Goal: Use online tool/utility: Use online tool/utility

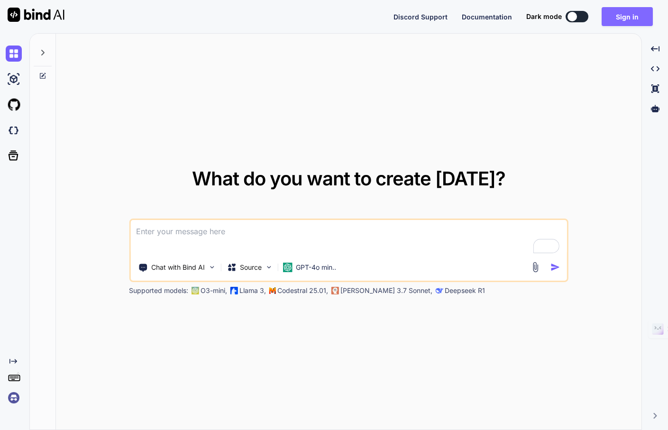
click at [624, 17] on button "Sign in" at bounding box center [626, 16] width 51 height 19
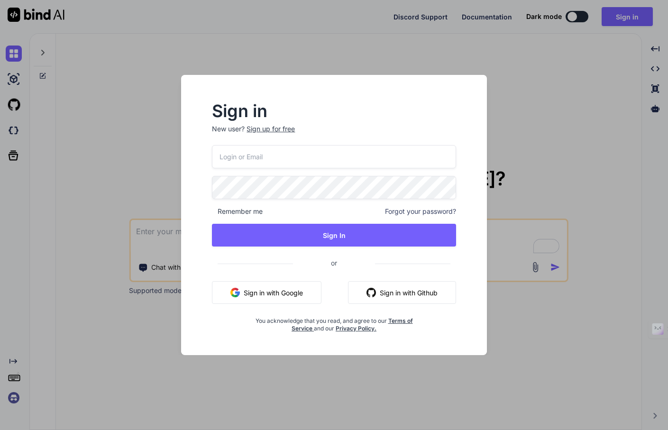
click at [259, 291] on button "Sign in with Google" at bounding box center [266, 292] width 109 height 23
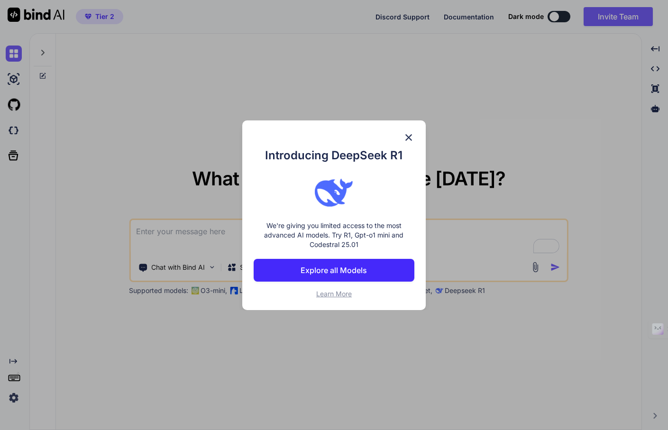
click at [358, 269] on p "Explore all Models" at bounding box center [333, 269] width 66 height 11
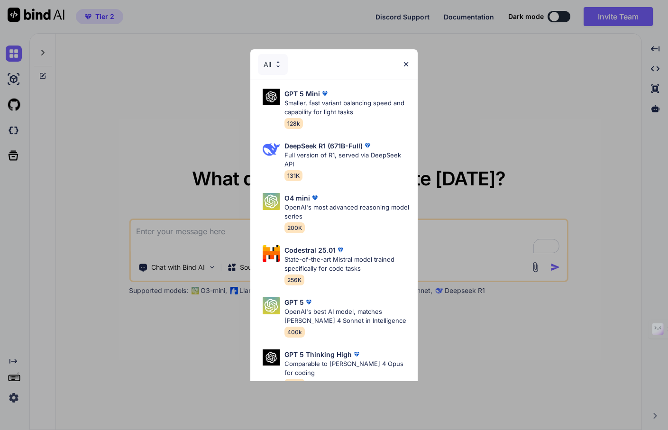
click at [406, 63] on img at bounding box center [406, 64] width 8 height 8
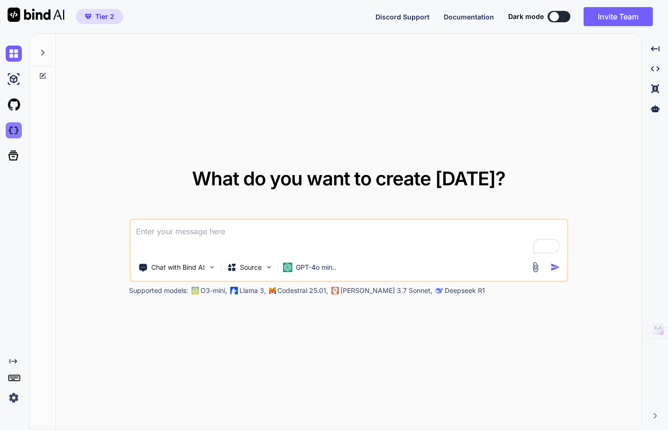
click at [14, 134] on img at bounding box center [14, 130] width 16 height 16
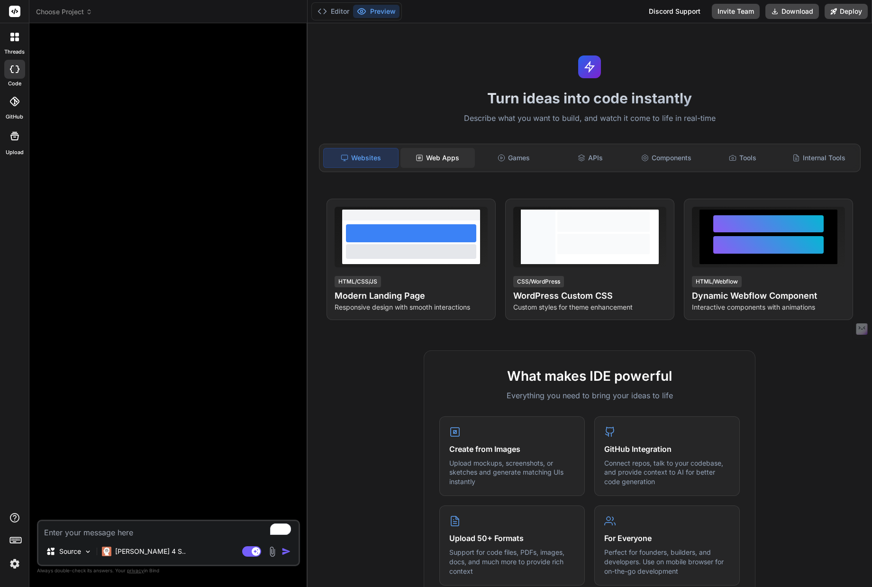
click at [441, 158] on div "Web Apps" at bounding box center [437, 158] width 74 height 20
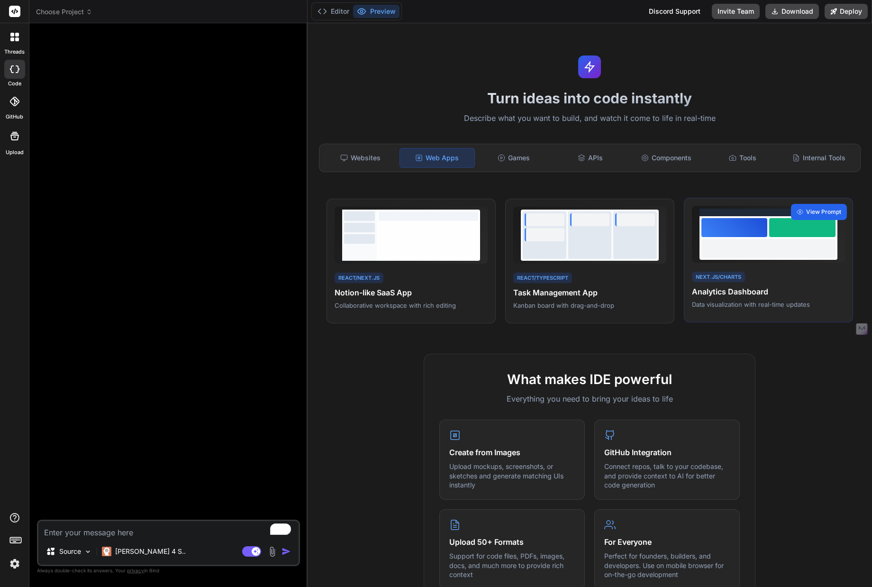
click at [667, 210] on span "View Prompt" at bounding box center [823, 212] width 35 height 9
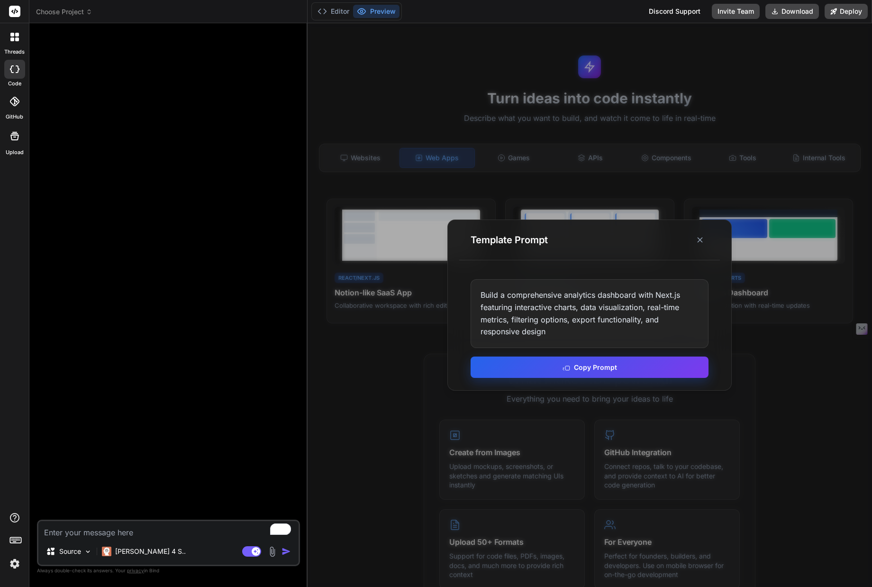
click at [622, 368] on button "Copy Prompt" at bounding box center [589, 366] width 238 height 21
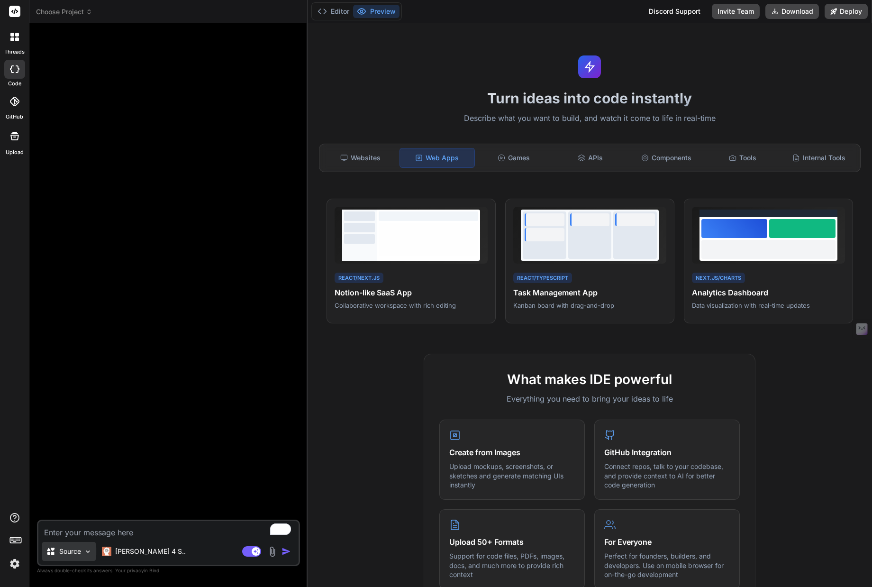
click at [89, 429] on img at bounding box center [88, 551] width 8 height 8
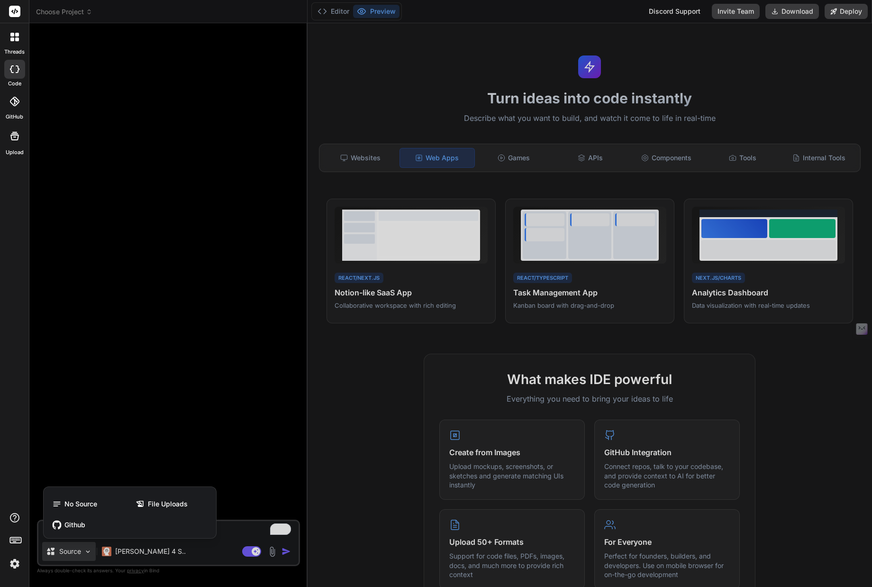
click at [89, 429] on div at bounding box center [436, 293] width 872 height 587
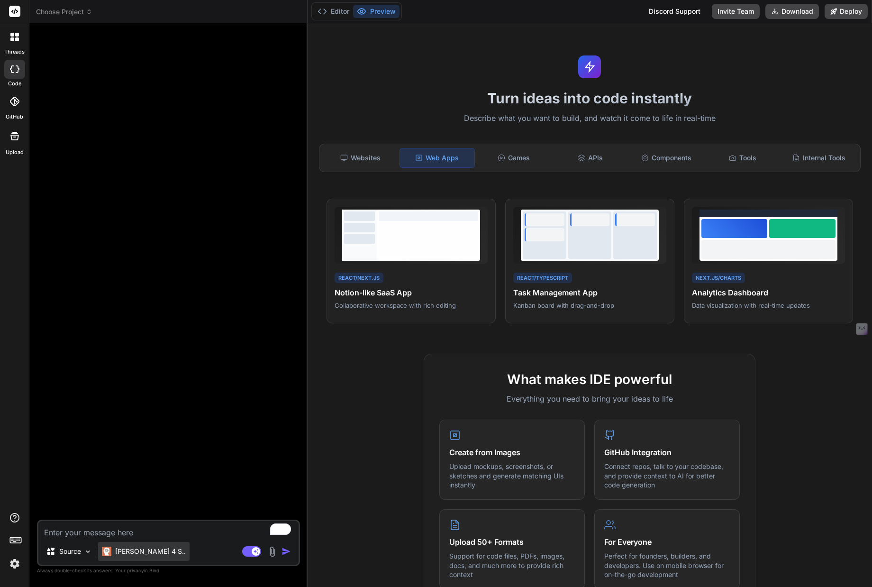
click at [122, 429] on p "[PERSON_NAME] 4 S.." at bounding box center [150, 550] width 71 height 9
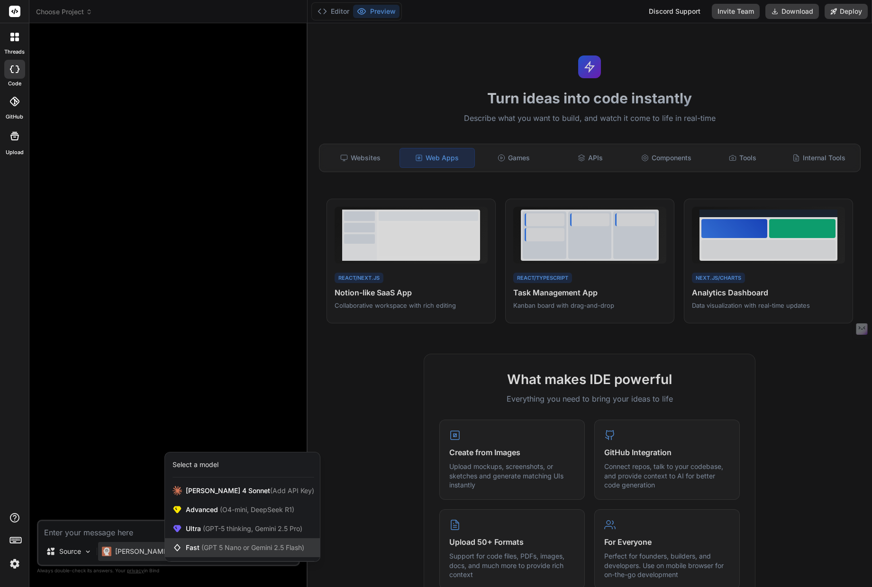
click at [212, 429] on span "(GPT 5 Nano or Gemini 2.5 Flash)" at bounding box center [252, 547] width 103 height 8
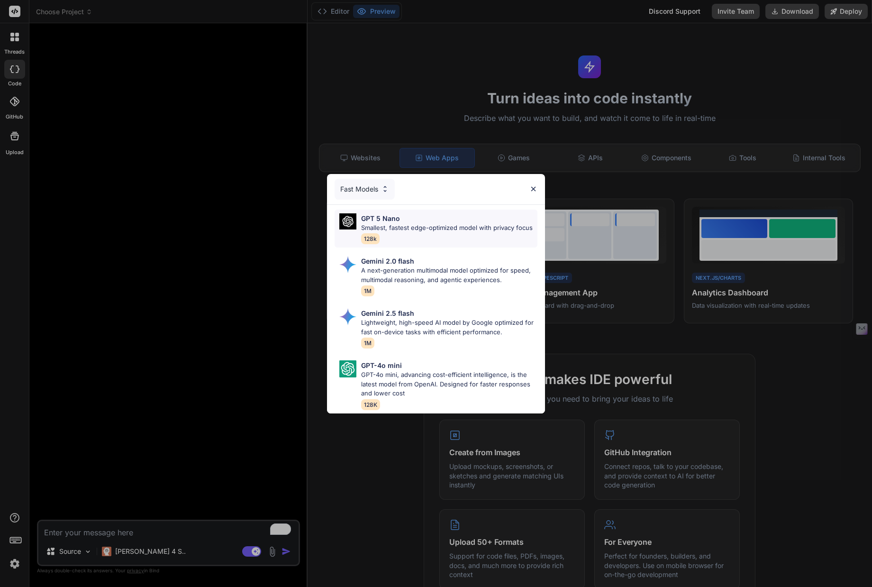
click at [382, 223] on p "Smallest, fastest edge-optimized model with privacy focus" at bounding box center [447, 227] width 172 height 9
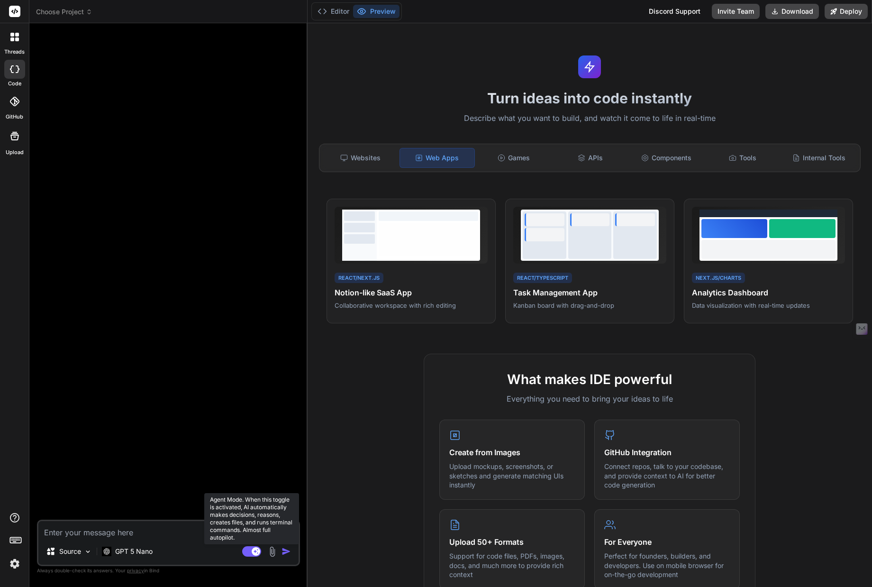
click at [256, 429] on rect at bounding box center [256, 551] width 9 height 9
click at [45, 429] on textarea "To enrich screen reader interactions, please activate Accessibility in Grammarl…" at bounding box center [168, 529] width 260 height 17
paste textarea "Build a comprehensive analytics dashboard with Next.js featuring interactive ch…"
type textarea "x"
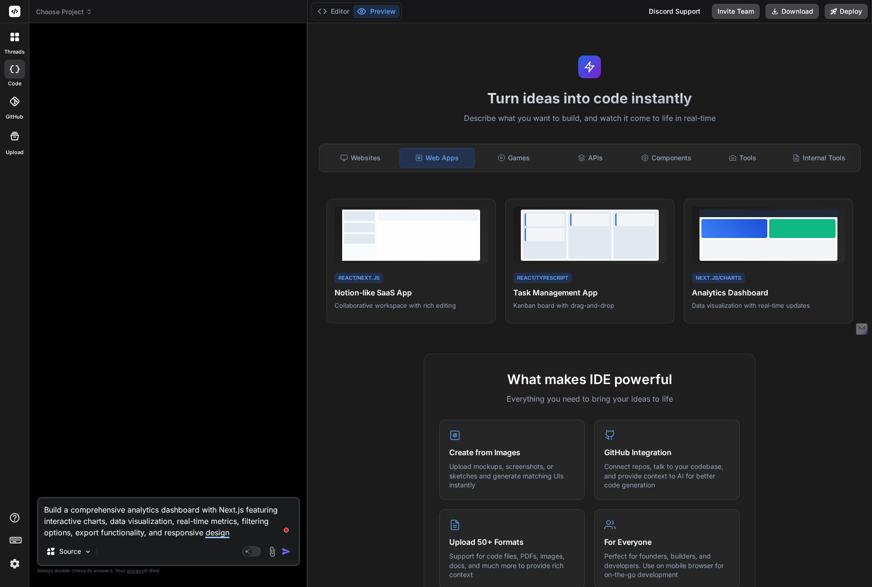
type textarea "Build a comprehensive analytics dashboard with Next.js featuring interactive ch…"
type textarea "x"
type textarea "Build a comprehensive analytics dashboard with Next.js featuring interactive ch…"
type textarea "x"
type textarea "Build a comprehensive analytics dashboard with Next.js featuring interactive ch…"
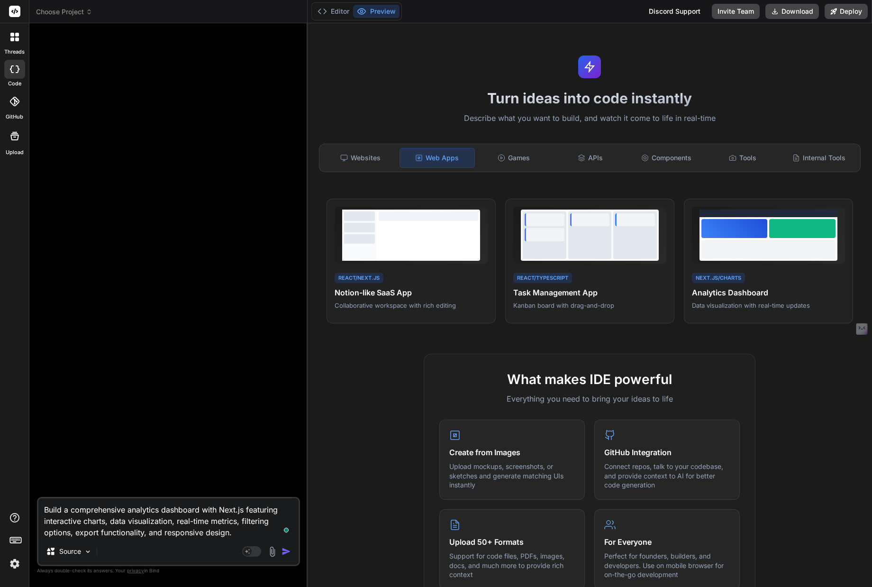
type textarea "x"
type textarea "Build a comprehensive analytics dashboard with Next.js featuring interactive ch…"
type textarea "x"
type textarea "Build a comprehensive analytics dashboard with Next.js featuring interactive ch…"
type textarea "x"
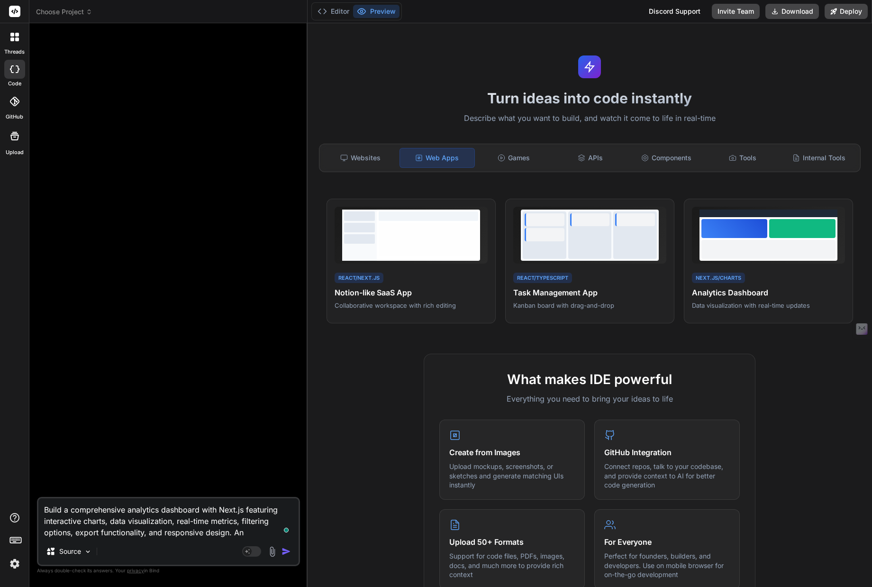
type textarea "Build a comprehensive analytics dashboard with Next.js featuring interactive ch…"
type textarea "x"
type textarea "Build a comprehensive analytics dashboard with Next.js featuring interactive ch…"
type textarea "x"
type textarea "Build a comprehensive analytics dashboard with Next.js featuring interactive ch…"
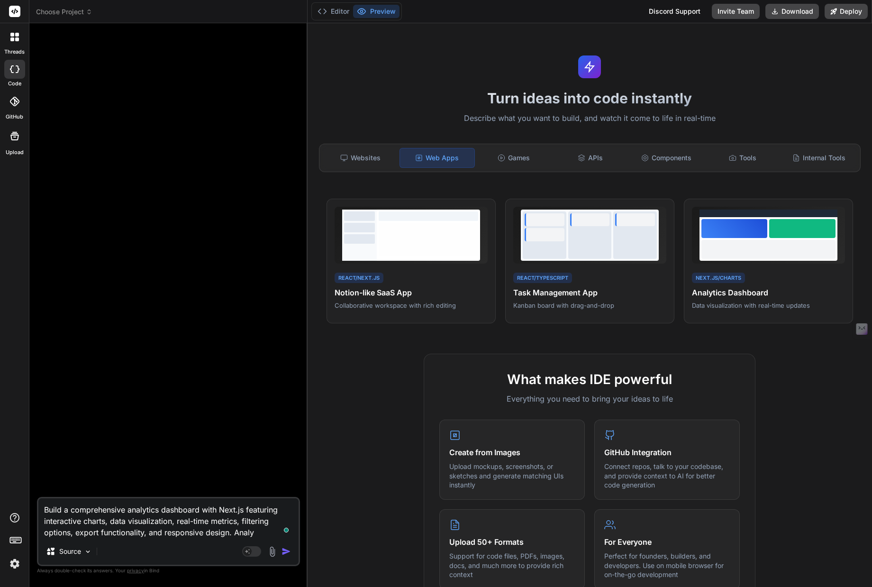
type textarea "x"
type textarea "Build a comprehensive analytics dashboard with Next.js featuring interactive ch…"
type textarea "x"
type textarea "Build a comprehensive analytics dashboard with Next.js featuring interactive ch…"
type textarea "x"
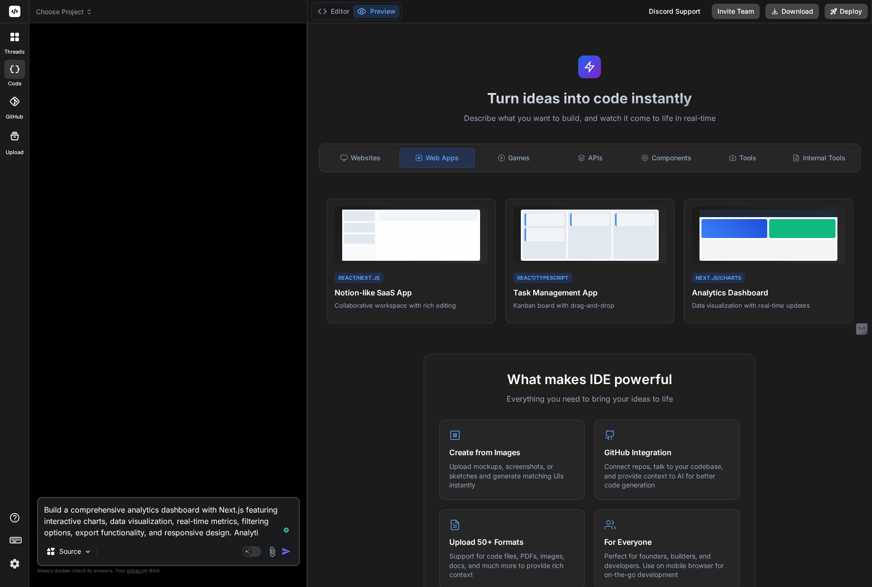
type textarea "Build a comprehensive analytics dashboard with Next.js featuring interactive ch…"
type textarea "x"
type textarea "Build a comprehensive analytics dashboard with Next.js featuring interactive ch…"
type textarea "x"
type textarea "Build a comprehensive analytics dashboard with Next.js featuring interactive ch…"
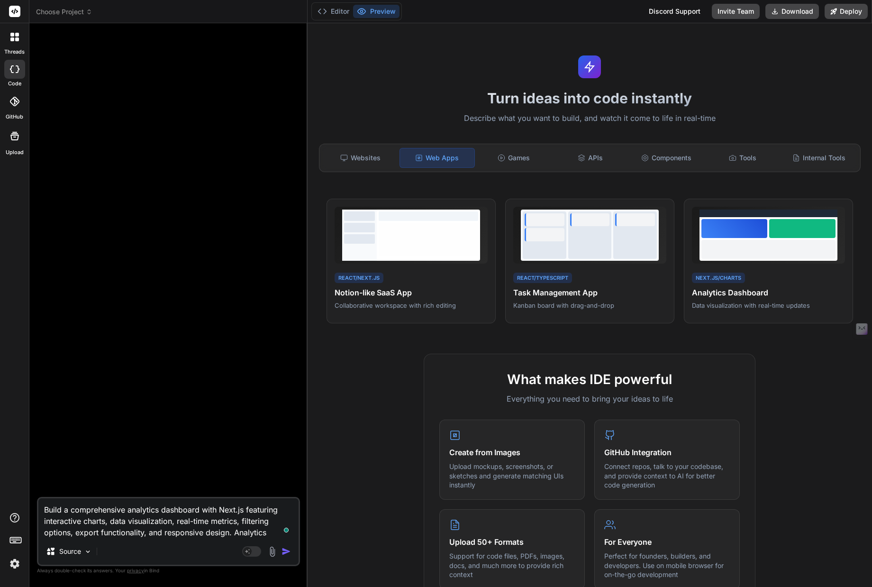
type textarea "x"
type textarea "Build a comprehensive analytics dashboard with Next.js featuring interactive ch…"
type textarea "x"
type textarea "Build a comprehensive analytics dashboard with Next.js featuring interactive ch…"
type textarea "x"
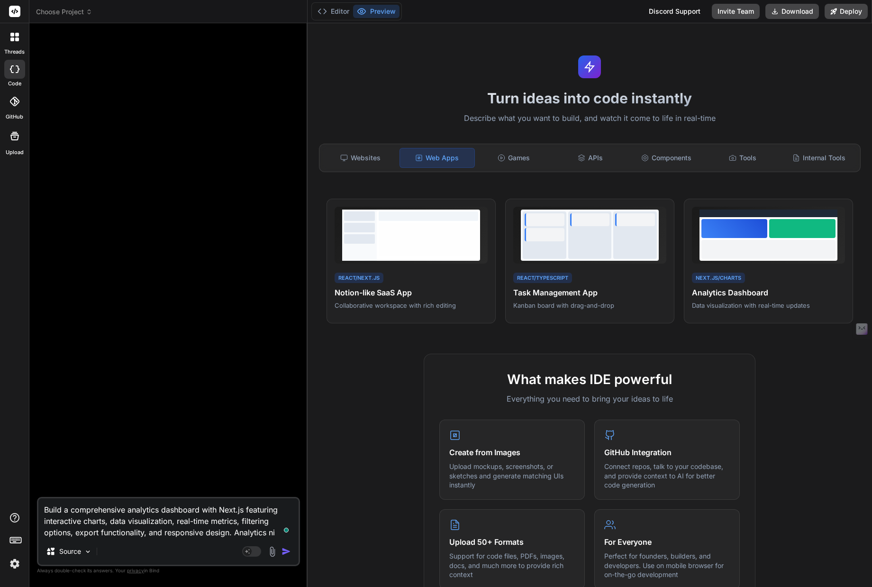
type textarea "Build a comprehensive analytics dashboard with Next.js featuring interactive ch…"
type textarea "x"
type textarea "Build a comprehensive analytics dashboard with Next.js featuring interactive ch…"
type textarea "x"
type textarea "Build a comprehensive analytics dashboard with Next.js featuring interactive ch…"
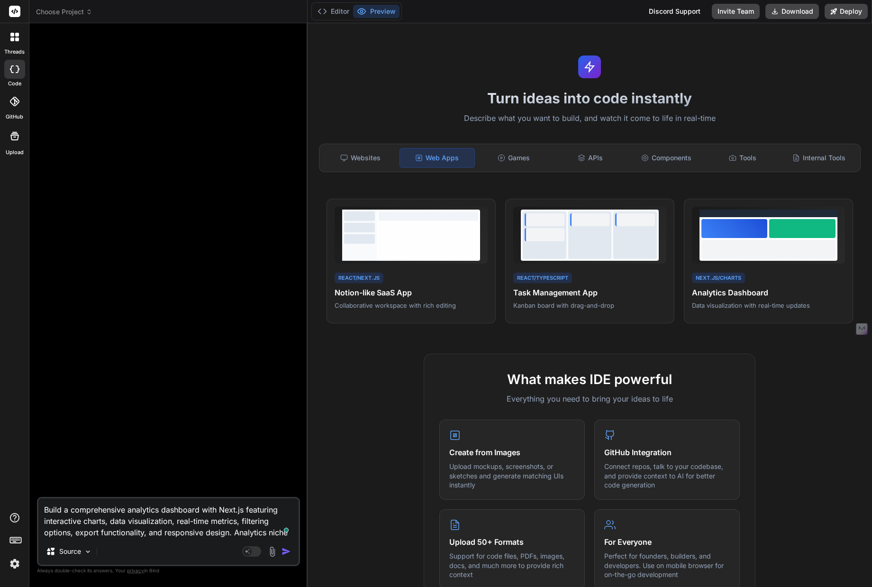
type textarea "x"
type textarea "Build a comprehensive analytics dashboard with Next.js featuring interactive ch…"
type textarea "x"
type textarea "Build a comprehensive analytics dashboard with Next.js featuring interactive ch…"
type textarea "x"
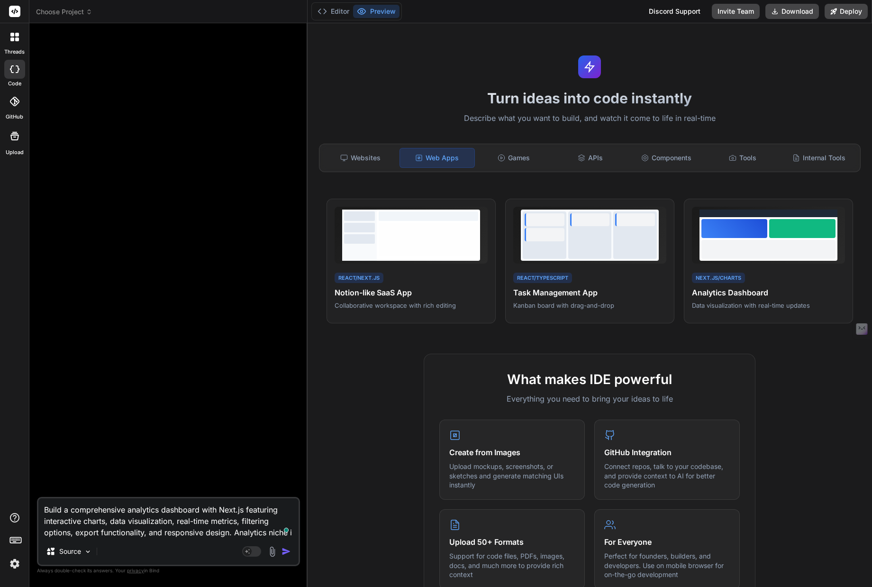
type textarea "Build a comprehensive analytics dashboard with Next.js featuring interactive ch…"
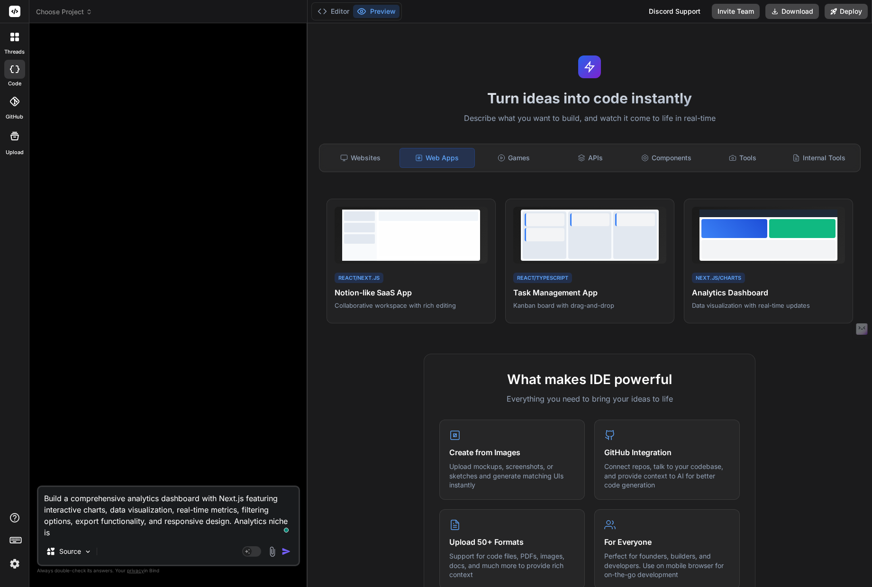
type textarea "x"
type textarea "Build a comprehensive analytics dashboard with Next.js featuring interactive ch…"
type textarea "x"
type textarea "Build a comprehensive analytics dashboard with Next.js featuring interactive ch…"
type textarea "x"
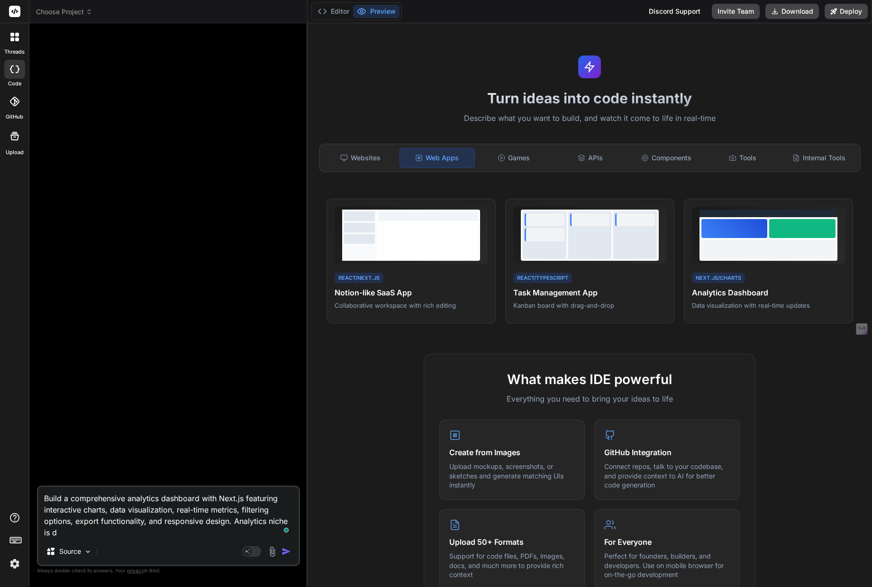
type textarea "Build a comprehensive analytics dashboard with Next.js featuring interactive ch…"
type textarea "x"
type textarea "Build a comprehensive analytics dashboard with Next.js featuring interactive ch…"
type textarea "x"
type textarea "Build a comprehensive analytics dashboard with Next.js featuring interactive ch…"
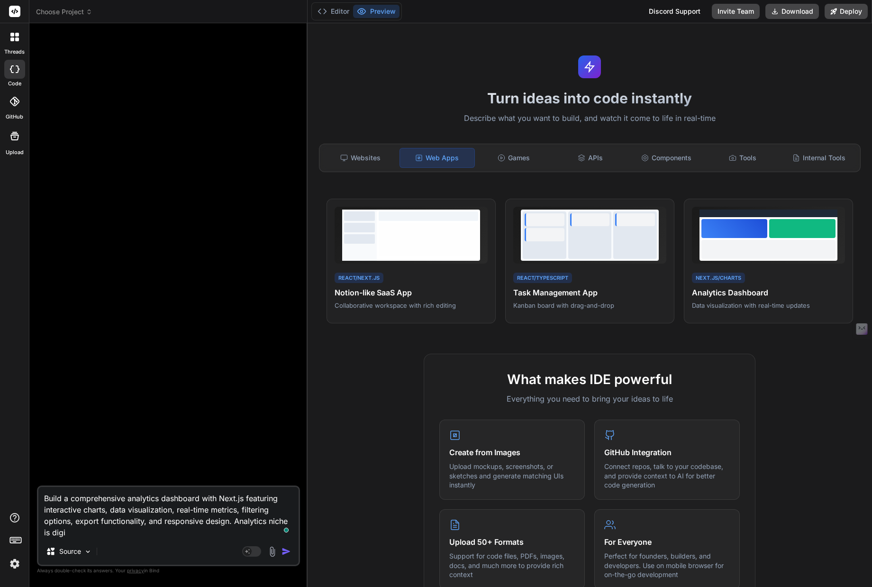
type textarea "x"
type textarea "Build a comprehensive analytics dashboard with Next.js featuring interactive ch…"
type textarea "x"
type textarea "Build a comprehensive analytics dashboard with Next.js featuring interactive ch…"
type textarea "x"
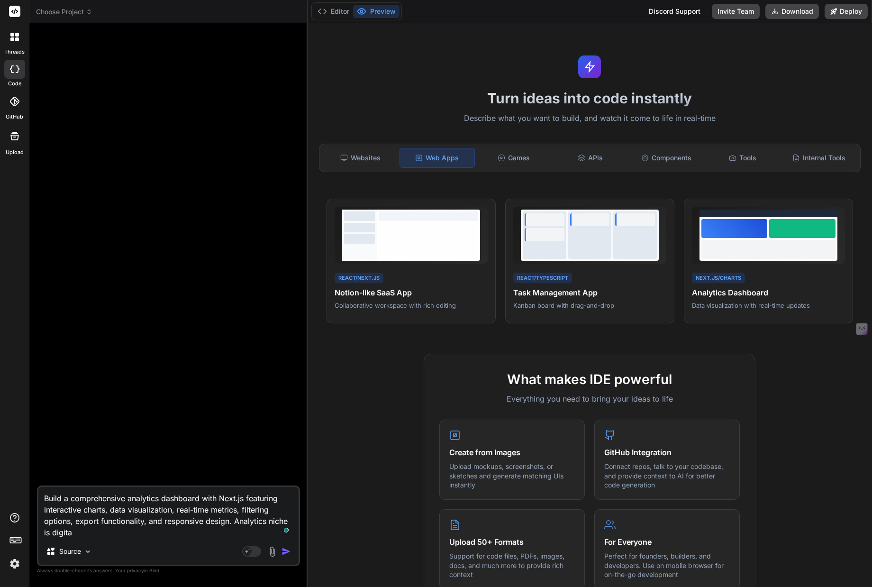
type textarea "Build a comprehensive analytics dashboard with Next.js featuring interactive ch…"
type textarea "x"
type textarea "Build a comprehensive analytics dashboard with Next.js featuring interactive ch…"
type textarea "x"
type textarea "Build a comprehensive analytics dashboard with Next.js featuring interactive ch…"
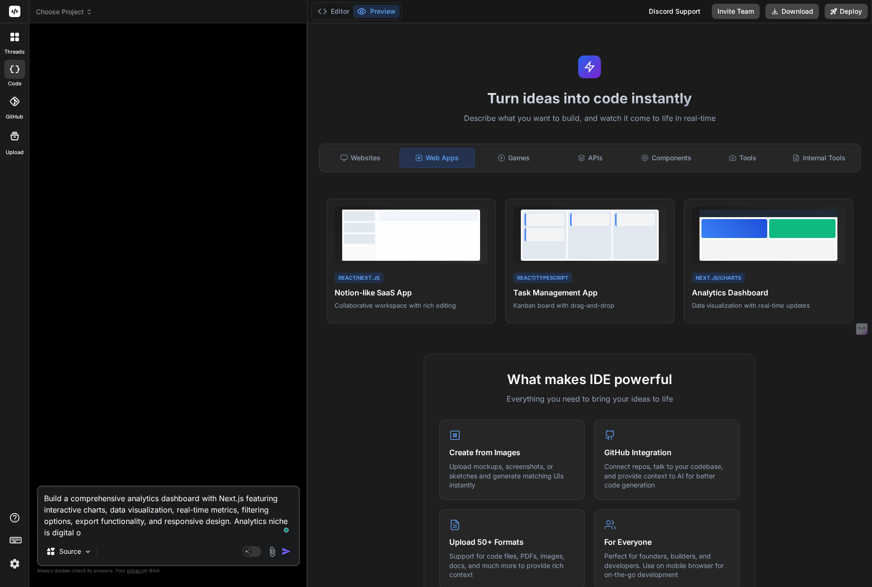
type textarea "x"
type textarea "Build a comprehensive analytics dashboard with Next.js featuring interactive ch…"
type textarea "x"
type textarea "Build a comprehensive analytics dashboard with Next.js featuring interactive ch…"
type textarea "x"
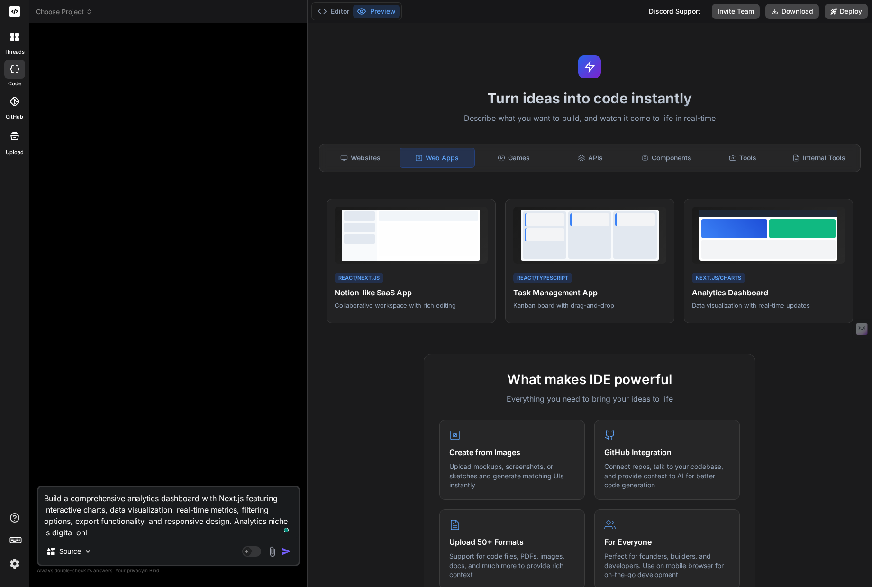
type textarea "Build a comprehensive analytics dashboard with Next.js featuring interactive ch…"
type textarea "x"
type textarea "Build a comprehensive analytics dashboard with Next.js featuring interactive ch…"
type textarea "x"
type textarea "Build a comprehensive analytics dashboard with Next.js featuring interactive ch…"
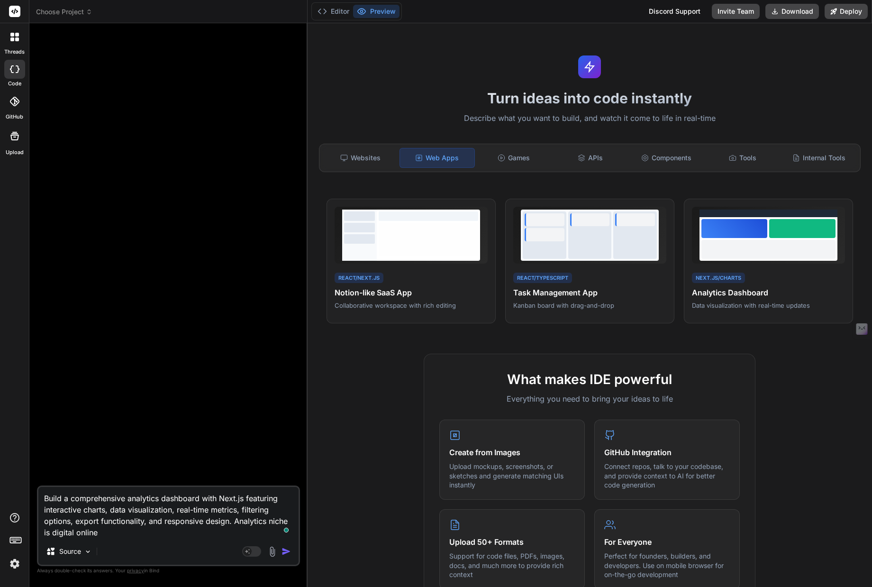
type textarea "x"
type textarea "Build a comprehensive analytics dashboard with Next.js featuring interactive ch…"
type textarea "x"
type textarea "Build a comprehensive analytics dashboard with Next.js featuring interactive ch…"
type textarea "x"
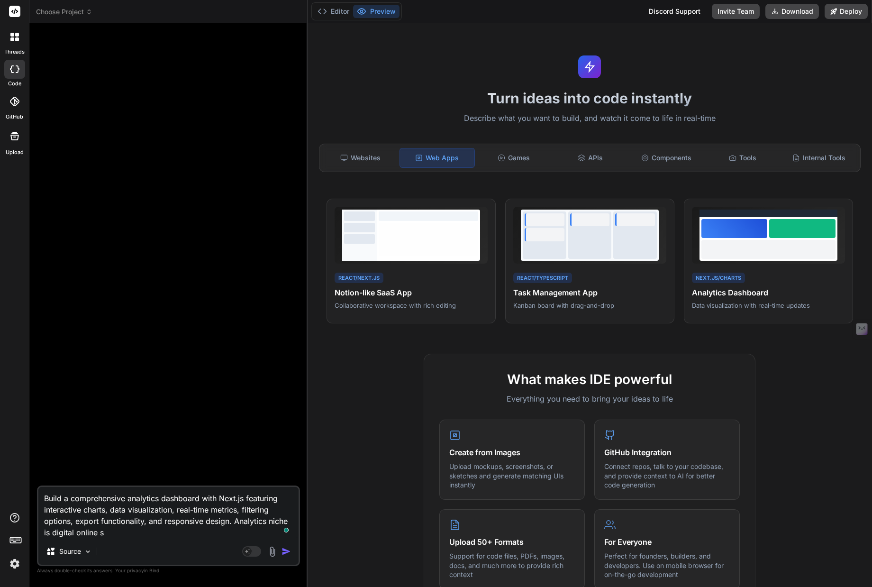
type textarea "Build a comprehensive analytics dashboard with Next.js featuring interactive ch…"
type textarea "x"
type textarea "Build a comprehensive analytics dashboard with Next.js featuring interactive ch…"
type textarea "x"
type textarea "Build a comprehensive analytics dashboard with Next.js featuring interactive ch…"
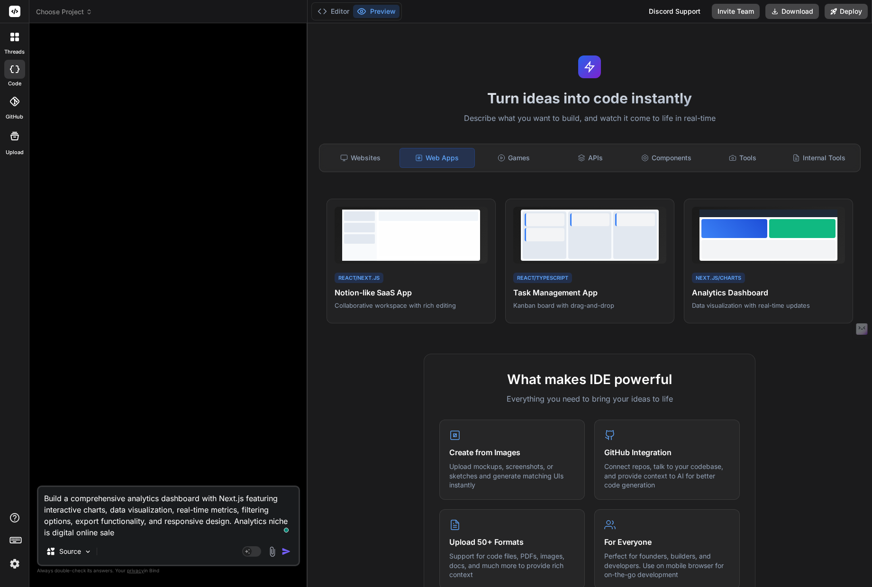
type textarea "x"
type textarea "Build a comprehensive analytics dashboard with Next.js featuring interactive ch…"
type textarea "x"
type textarea "Build a comprehensive analytics dashboard with Next.js featuring interactive ch…"
type textarea "x"
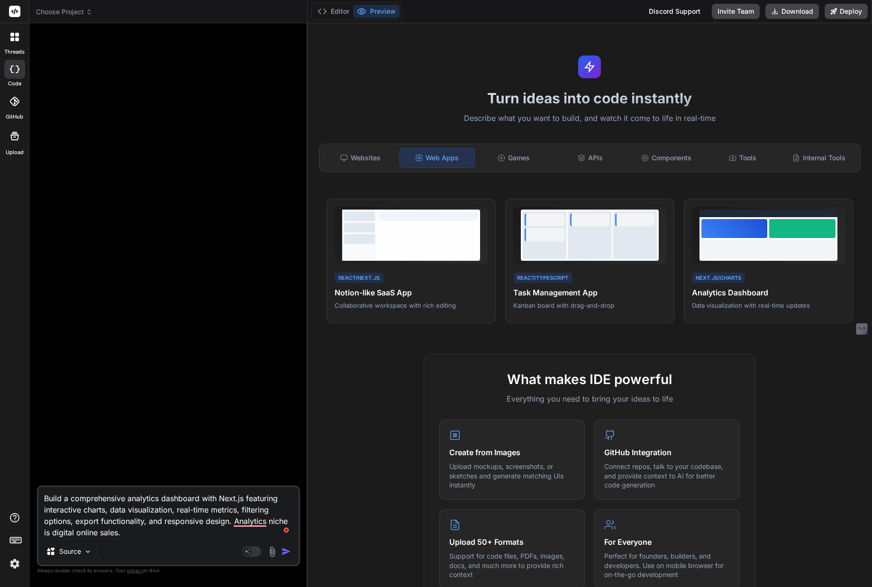
type textarea "Build a comprehensive analytics dashboard with Next.js featuring interactive ch…"
type textarea "x"
type textarea "Build a comprehensive analytics dashboard with Next.js featuring interactive ch…"
type textarea "x"
type textarea "Build a comprehensive analytics dashboard with Next.js featuring interactive ch…"
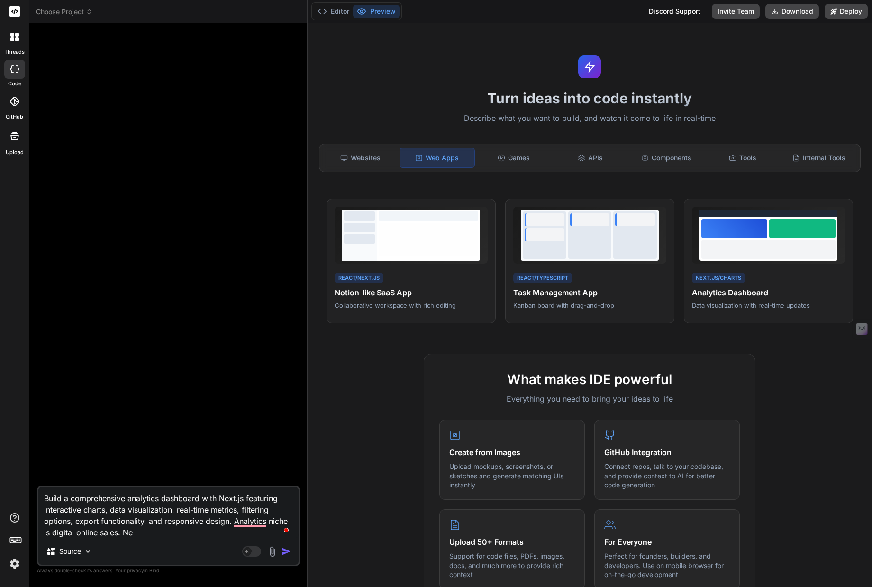
type textarea "x"
type textarea "Build a comprehensive analytics dashboard with Next.js featuring interactive ch…"
type textarea "x"
type textarea "Build a comprehensive analytics dashboard with Next.js featuring interactive ch…"
type textarea "x"
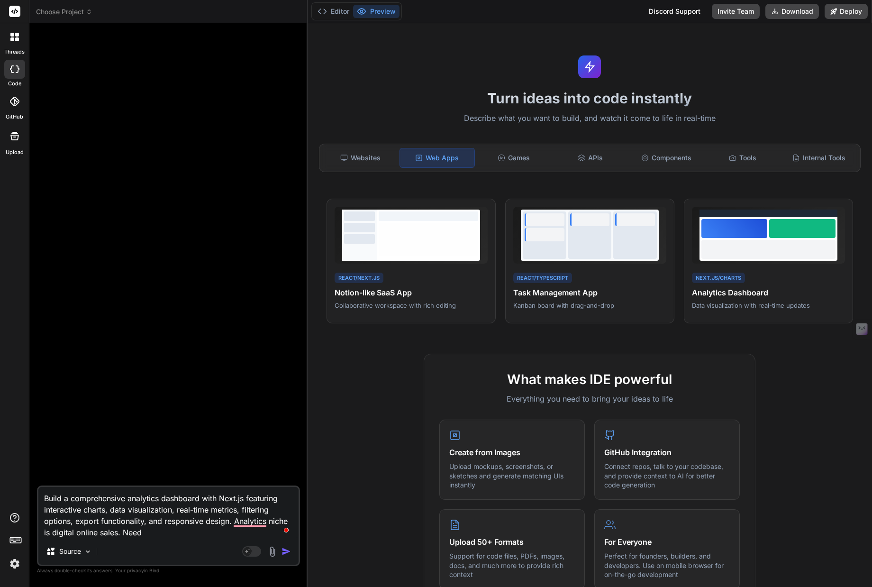
type textarea "Build a comprehensive analytics dashboard with Next.js featuring interactive ch…"
type textarea "x"
type textarea "Build a comprehensive analytics dashboard with Next.js featuring interactive ch…"
type textarea "x"
type textarea "Build a comprehensive analytics dashboard with Next.js featuring interactive ch…"
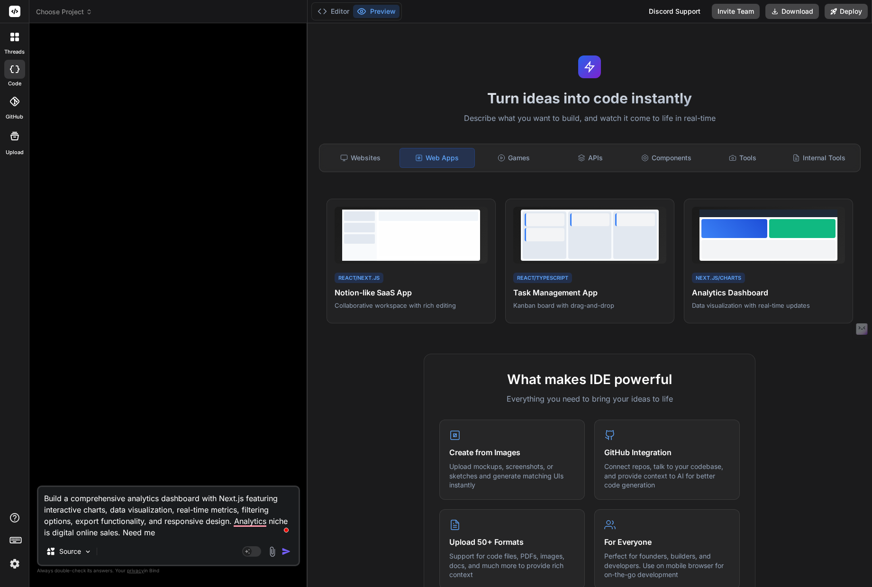
type textarea "x"
type textarea "Build a comprehensive analytics dashboard with Next.js featuring interactive ch…"
type textarea "x"
type textarea "Build a comprehensive analytics dashboard with Next.js featuring interactive ch…"
type textarea "x"
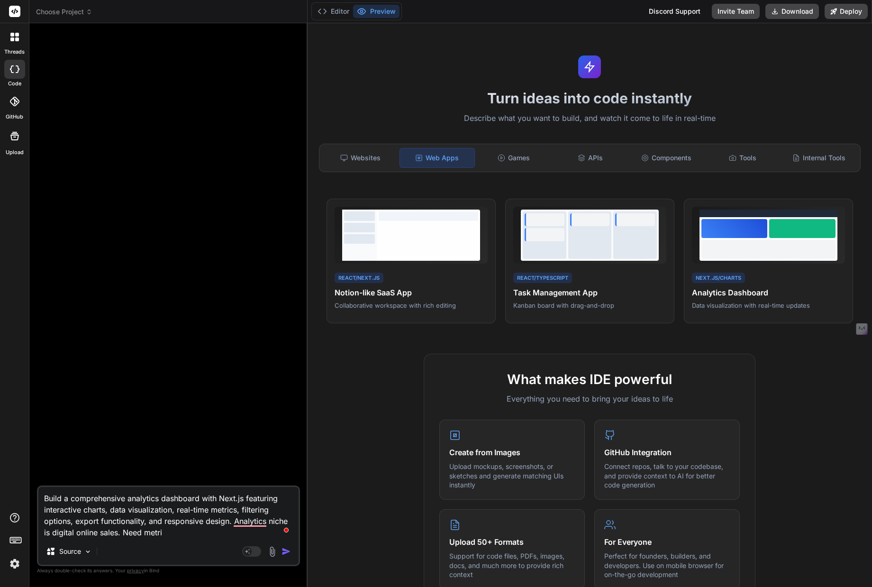
type textarea "Build a comprehensive analytics dashboard with Next.js featuring interactive ch…"
type textarea "x"
type textarea "Build a comprehensive analytics dashboard with Next.js featuring interactive ch…"
type textarea "x"
type textarea "Build a comprehensive analytics dashboard with Next.js featuring interactive ch…"
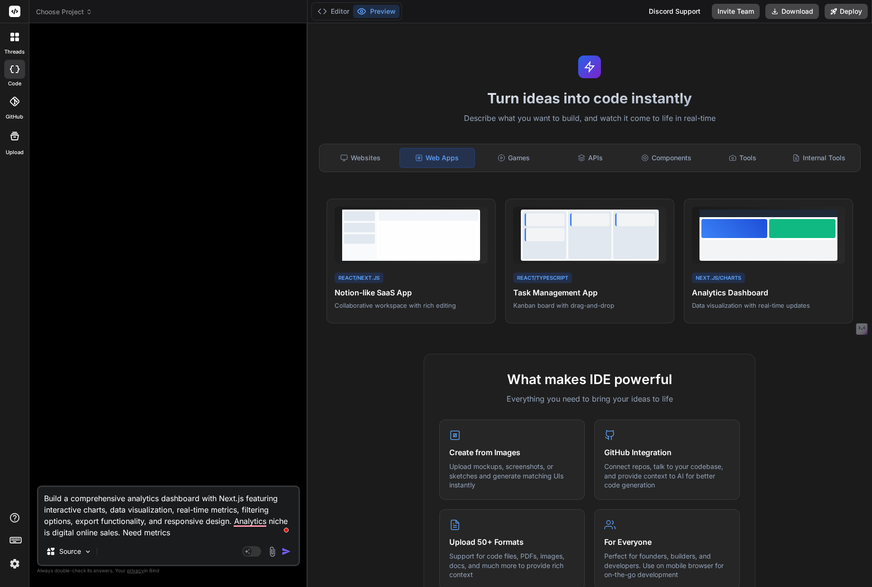
type textarea "x"
type textarea "Build a comprehensive analytics dashboard with Next.js featuring interactive ch…"
type textarea "x"
type textarea "Build a comprehensive analytics dashboard with Next.js featuring interactive ch…"
type textarea "x"
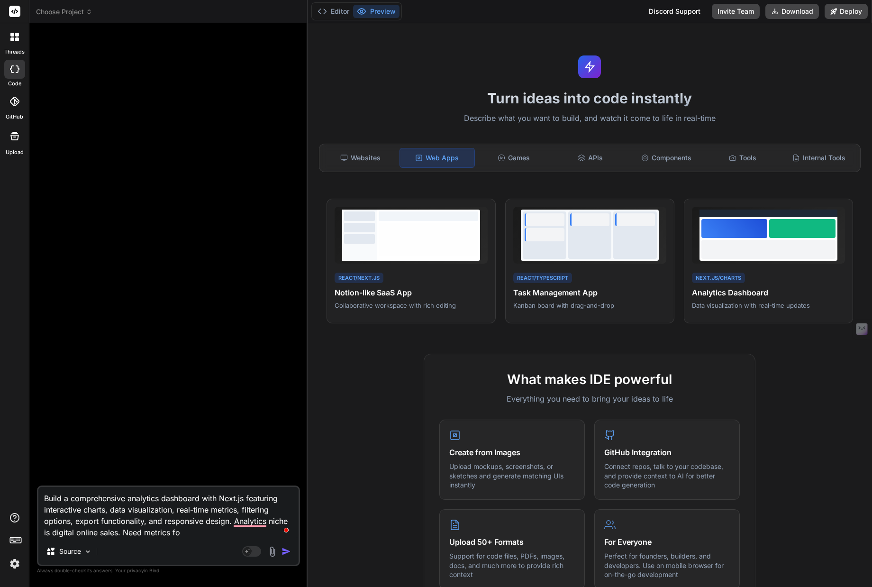
type textarea "Build a comprehensive analytics dashboard with Next.js featuring interactive ch…"
type textarea "x"
type textarea "Build a comprehensive analytics dashboard with Next.js featuring interactive ch…"
type textarea "x"
type textarea "Build a comprehensive analytics dashboard with Next.js featuring interactive ch…"
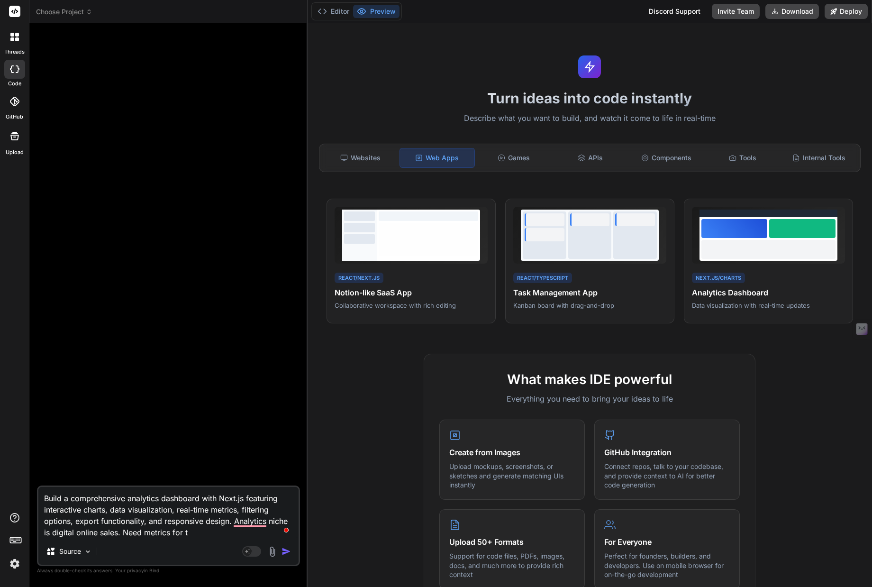
type textarea "x"
type textarea "Build a comprehensive analytics dashboard with Next.js featuring interactive ch…"
type textarea "x"
type textarea "Build a comprehensive analytics dashboard with Next.js featuring interactive ch…"
type textarea "x"
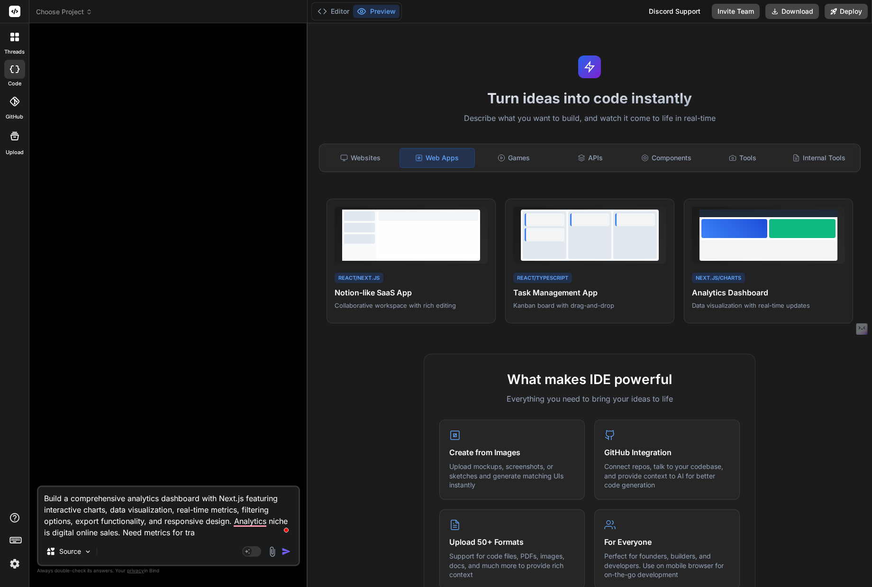
type textarea "Build a comprehensive analytics dashboard with Next.js featuring interactive ch…"
type textarea "x"
type textarea "Build a comprehensive analytics dashboard with Next.js featuring interactive ch…"
type textarea "x"
type textarea "Build a comprehensive analytics dashboard with Next.js featuring interactive ch…"
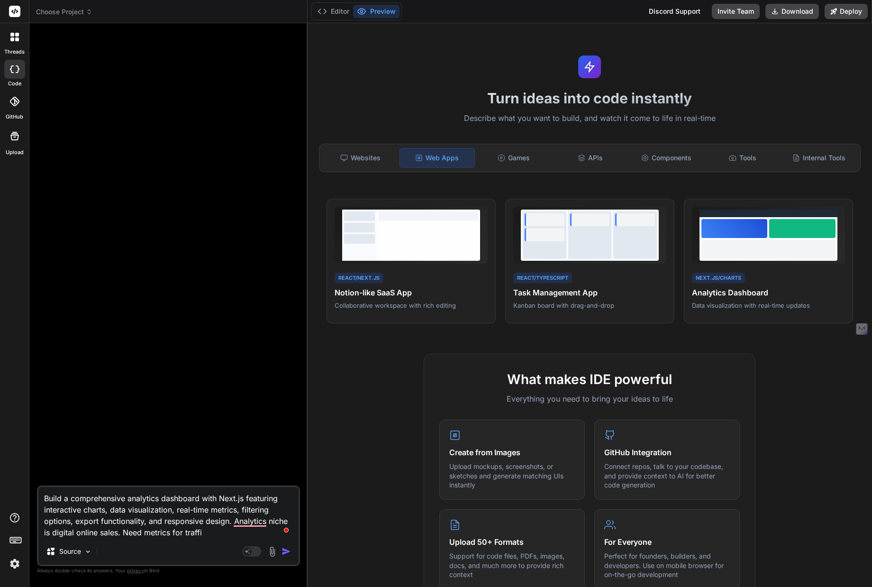
type textarea "x"
type textarea "Build a comprehensive analytics dashboard with Next.js featuring interactive ch…"
type textarea "x"
type textarea "Build a comprehensive analytics dashboard with Next.js featuring interactive ch…"
type textarea "x"
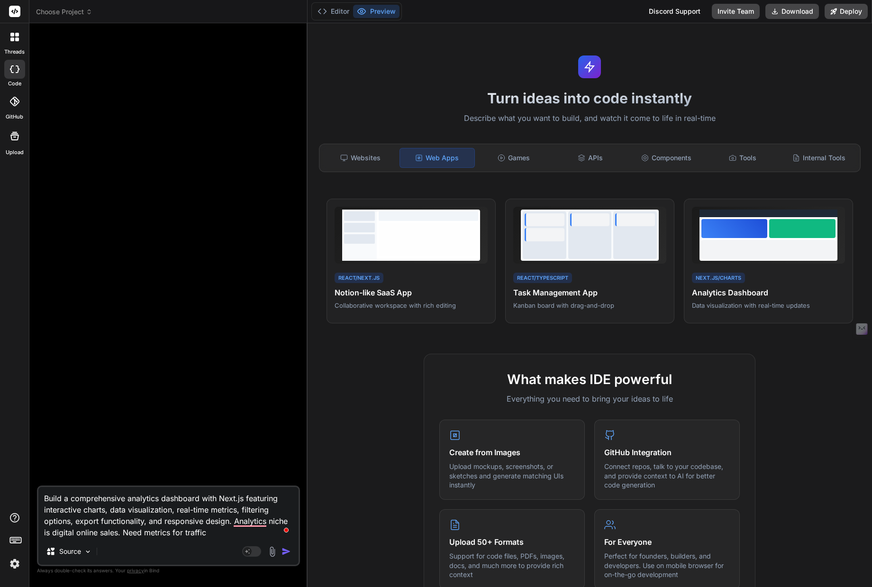
type textarea "Build a comprehensive analytics dashboard with Next.js featuring interactive ch…"
type textarea "x"
type textarea "Build a comprehensive analytics dashboard with Next.js featuring interactive ch…"
type textarea "x"
type textarea "Build a comprehensive analytics dashboard with Next.js featuring interactive ch…"
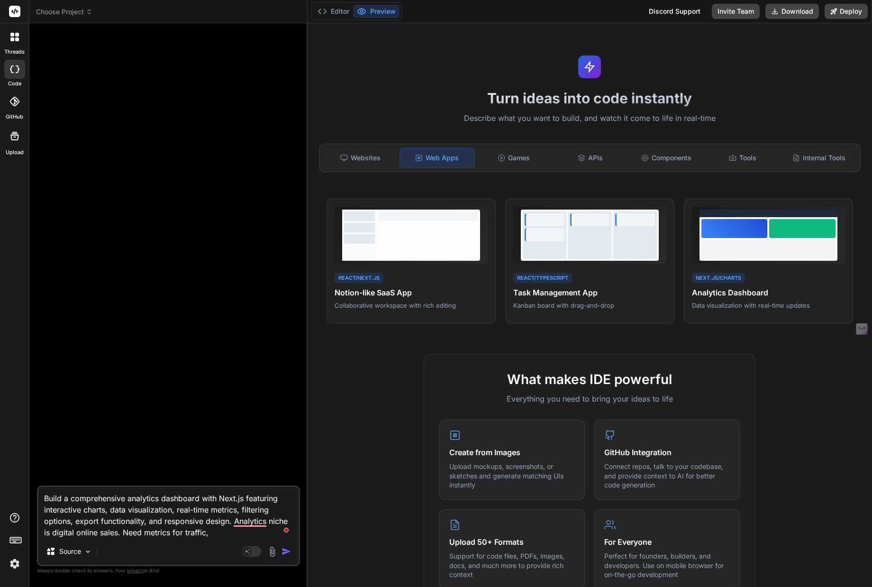
type textarea "x"
type textarea "Build a comprehensive analytics dashboard with Next.js featuring interactive ch…"
type textarea "x"
type textarea "Build a comprehensive analytics dashboard with Next.js featuring interactive ch…"
type textarea "x"
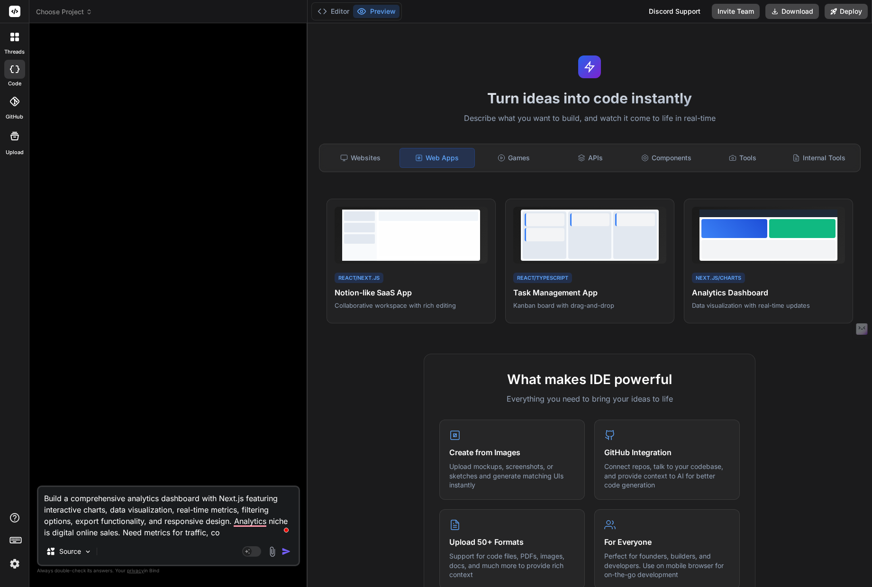
type textarea "Build a comprehensive analytics dashboard with Next.js featuring interactive ch…"
type textarea "x"
type textarea "Build a comprehensive analytics dashboard with Next.js featuring interactive ch…"
type textarea "x"
type textarea "Build a comprehensive analytics dashboard with Next.js featuring interactive ch…"
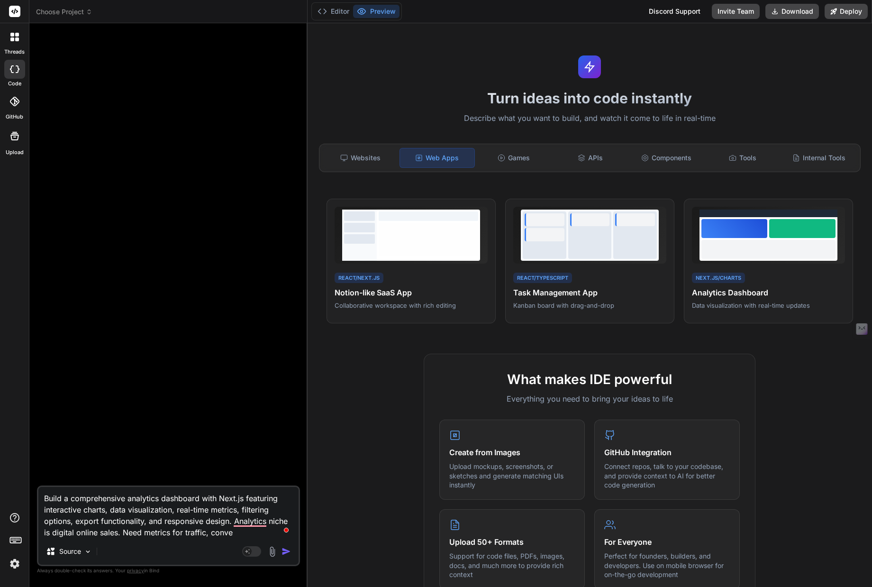
type textarea "x"
type textarea "Build a comprehensive analytics dashboard with Next.js featuring interactive ch…"
type textarea "x"
type textarea "Build a comprehensive analytics dashboard with Next.js featuring interactive ch…"
type textarea "x"
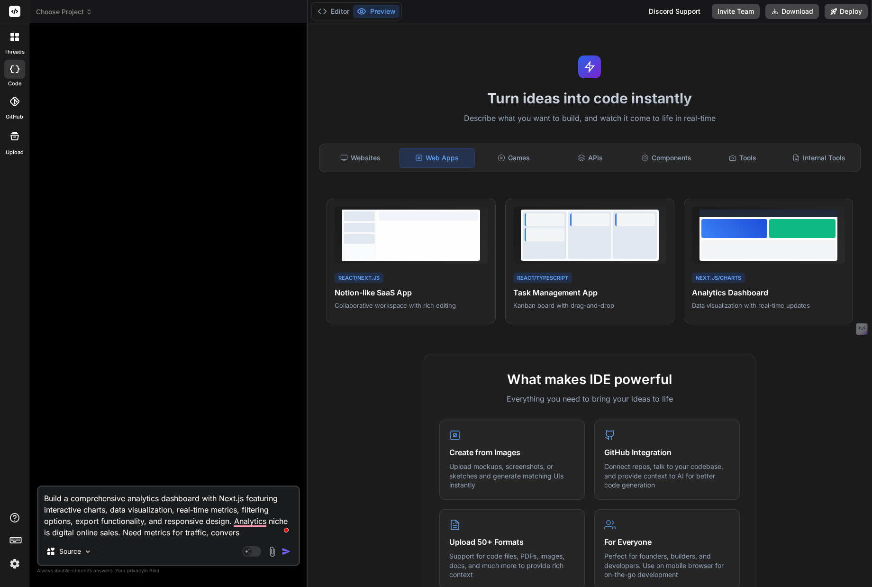
type textarea "Build a comprehensive analytics dashboard with Next.js featuring interactive ch…"
type textarea "x"
type textarea "Build a comprehensive analytics dashboard with Next.js featuring interactive ch…"
type textarea "x"
type textarea "Build a comprehensive analytics dashboard with Next.js featuring interactive ch…"
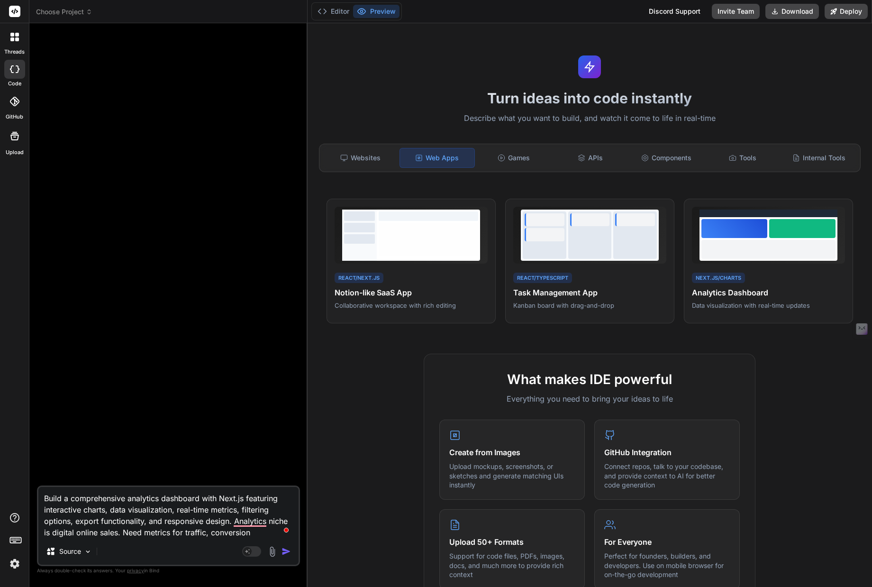
type textarea "x"
type textarea "Build a comprehensive analytics dashboard with Next.js featuring interactive ch…"
type textarea "x"
type textarea "Build a comprehensive analytics dashboard with Next.js featuring interactive ch…"
type textarea "x"
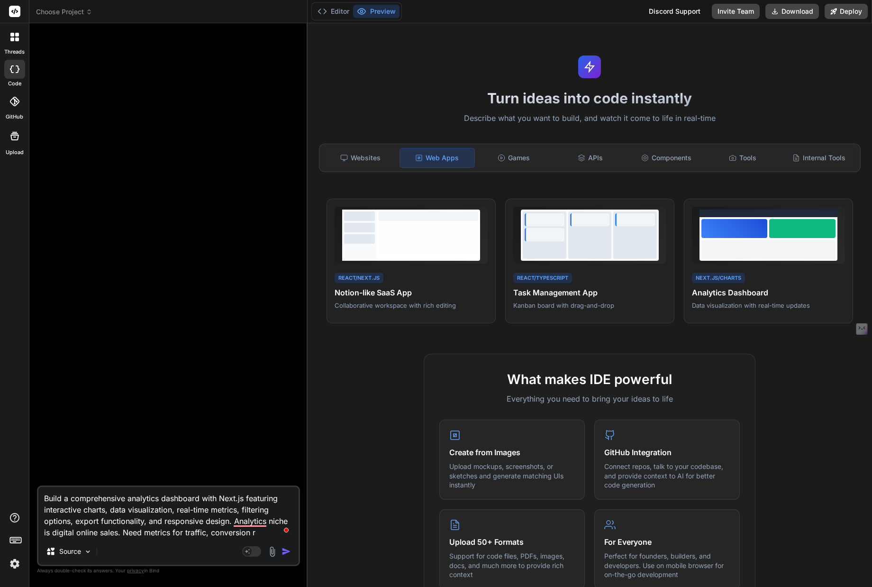
type textarea "Build a comprehensive analytics dashboard with Next.js featuring interactive ch…"
type textarea "x"
type textarea "Build a comprehensive analytics dashboard with Next.js featuring interactive ch…"
type textarea "x"
type textarea "Build a comprehensive analytics dashboard with Next.js featuring interactive ch…"
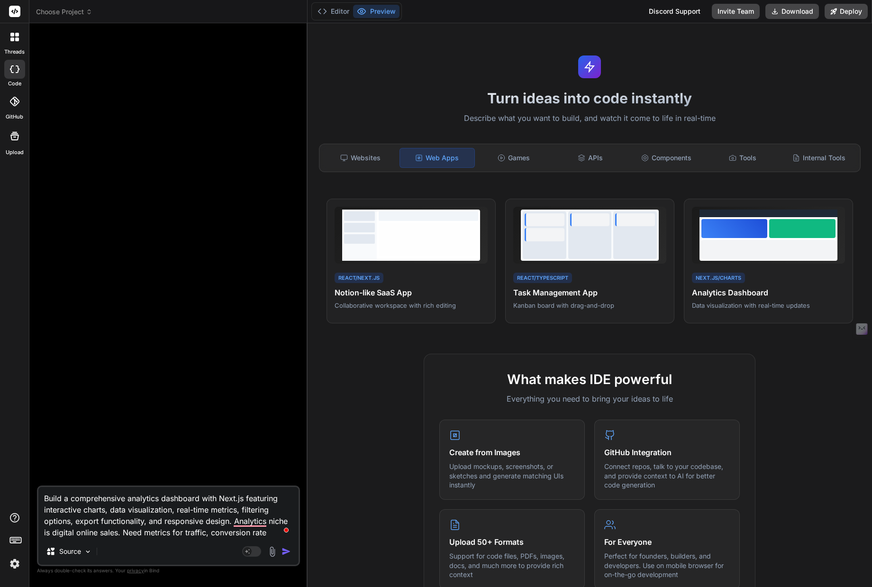
type textarea "x"
type textarea "Build a comprehensive analytics dashboard with Next.js featuring interactive ch…"
type textarea "x"
type textarea "Build a comprehensive analytics dashboard with Next.js featuring interactive ch…"
type textarea "x"
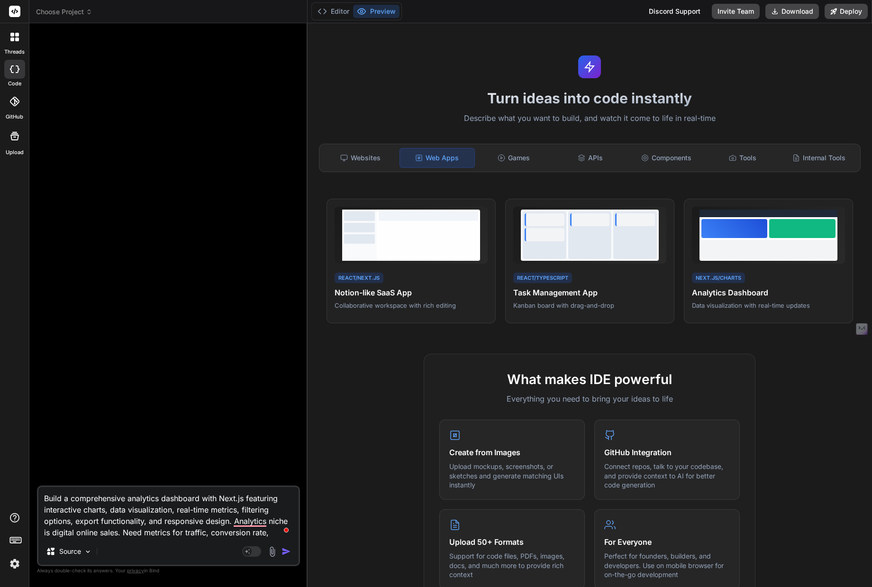
type textarea "Build a comprehensive analytics dashboard with Next.js featuring interactive ch…"
type textarea "x"
type textarea "Build a comprehensive analytics dashboard with Next.js featuring interactive ch…"
type textarea "x"
type textarea "Build a comprehensive analytics dashboard with Next.js featuring interactive ch…"
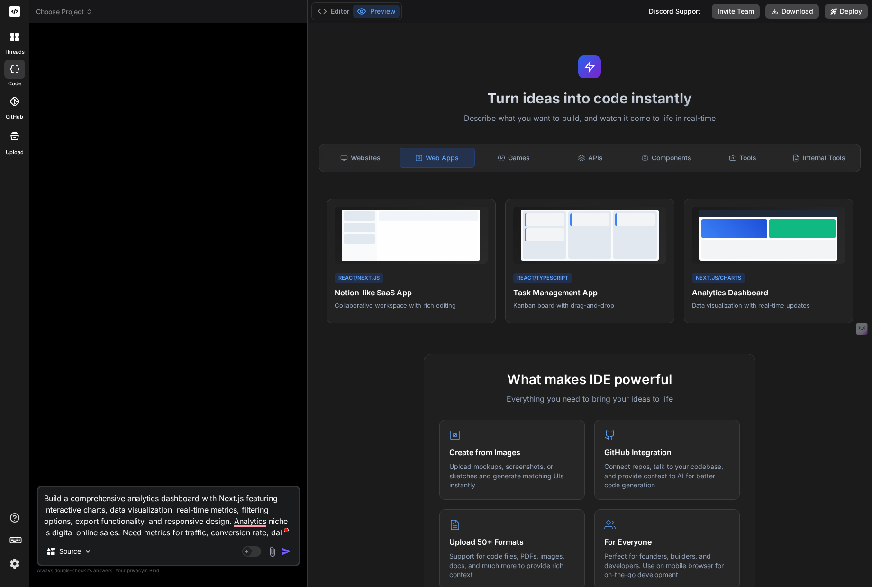
type textarea "x"
type textarea "Build a comprehensive analytics dashboard with Next.js featuring interactive ch…"
type textarea "x"
type textarea "Build a comprehensive analytics dashboard with Next.js featuring interactive ch…"
type textarea "x"
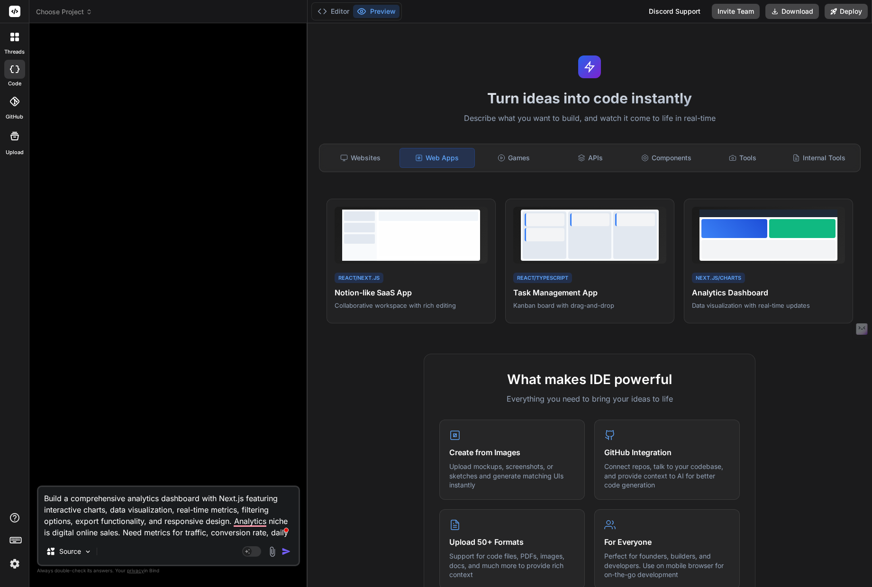
type textarea "Build a comprehensive analytics dashboard with Next.js featuring interactive ch…"
type textarea "x"
type textarea "Build a comprehensive analytics dashboard with Next.js featuring interactive ch…"
type textarea "x"
type textarea "Build a comprehensive analytics dashboard with Next.js featuring interactive ch…"
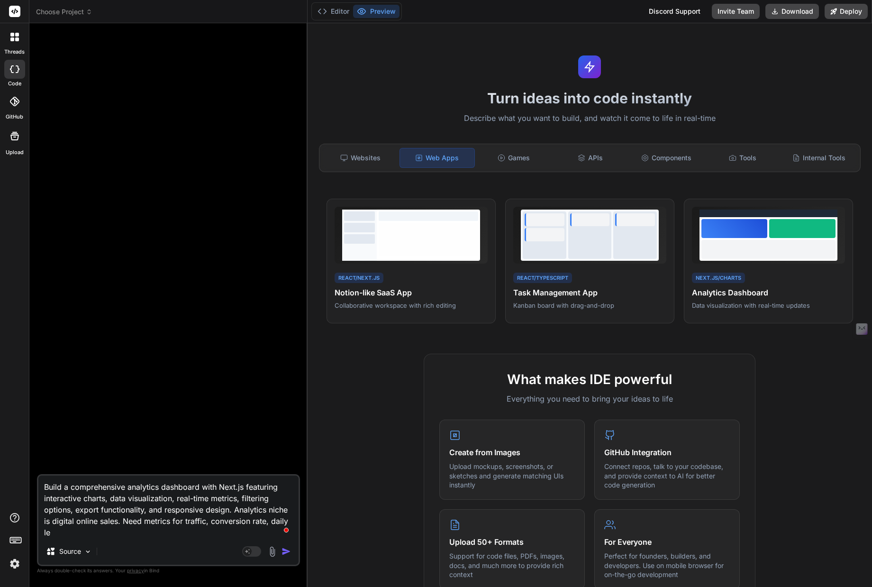
type textarea "x"
type textarea "Build a comprehensive analytics dashboard with Next.js featuring interactive ch…"
type textarea "x"
type textarea "Build a comprehensive analytics dashboard with Next.js featuring interactive ch…"
type textarea "x"
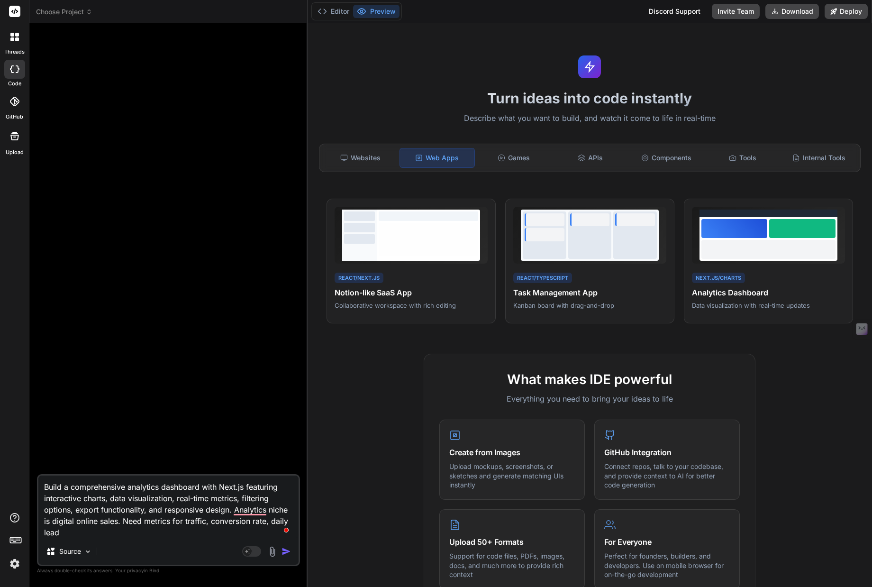
type textarea "Build a comprehensive analytics dashboard with Next.js featuring interactive ch…"
type textarea "x"
type textarea "Build a comprehensive analytics dashboard with Next.js featuring interactive ch…"
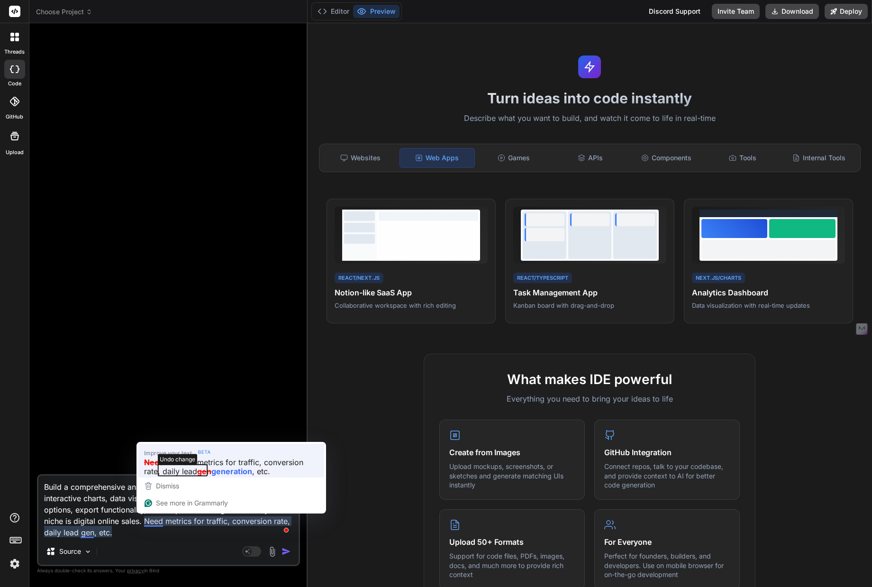
click at [179, 429] on span "Undo change" at bounding box center [177, 459] width 39 height 10
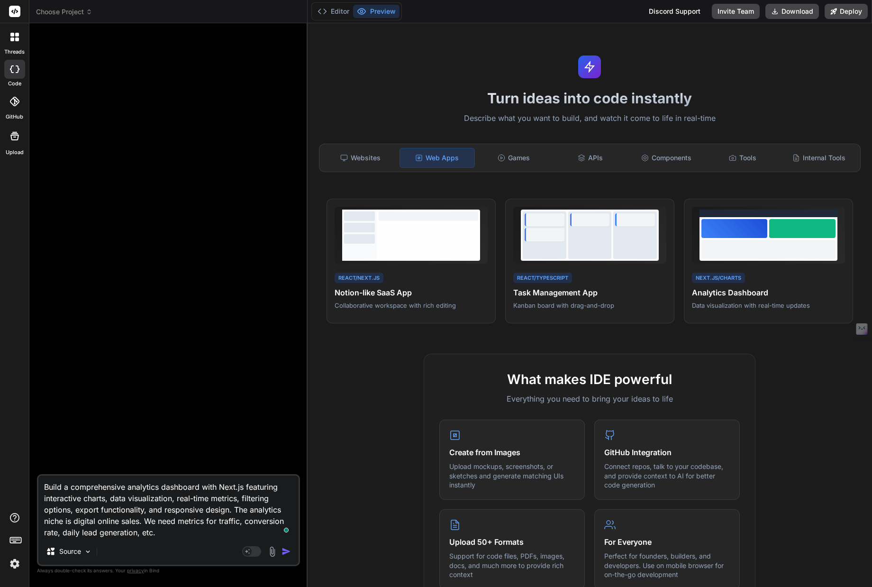
click at [286, 429] on img "button" at bounding box center [285, 550] width 9 height 9
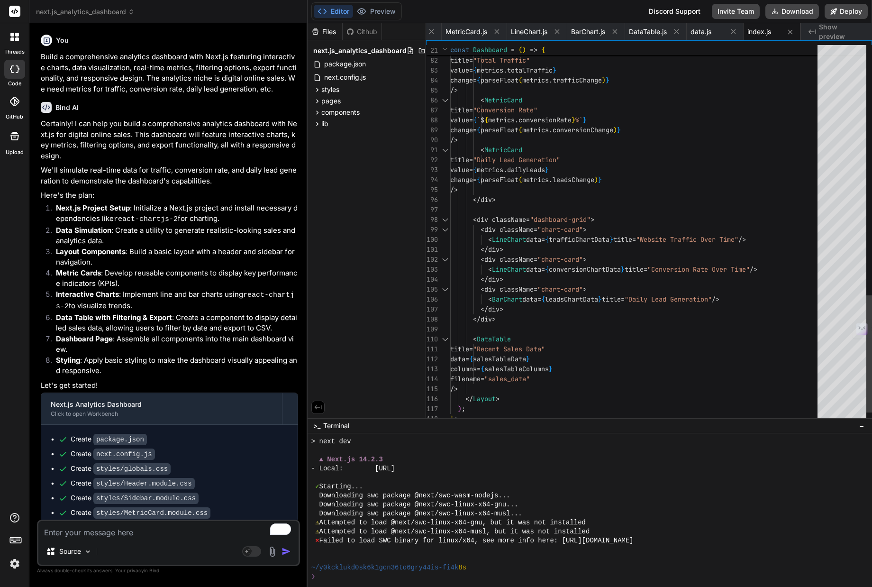
scroll to position [10, 0]
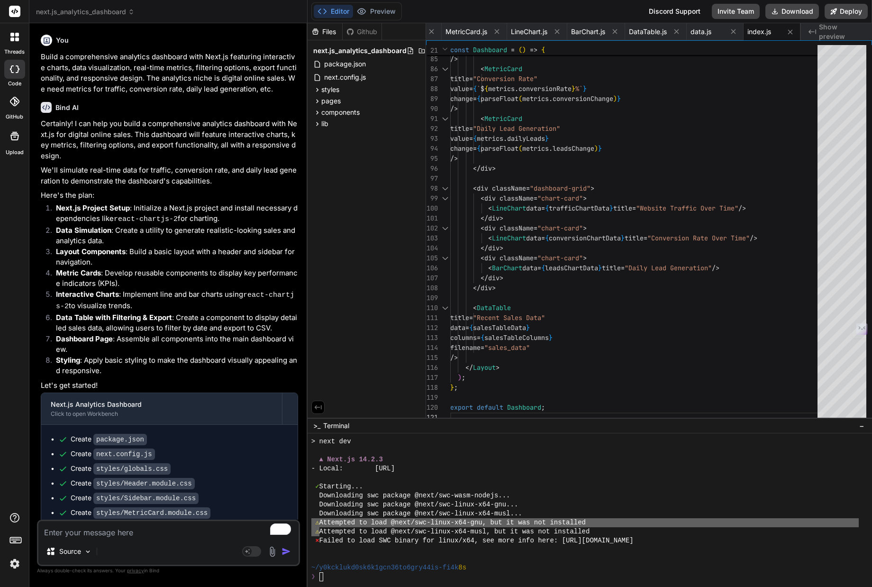
drag, startPoint x: 312, startPoint y: 523, endPoint x: 317, endPoint y: 532, distance: 10.4
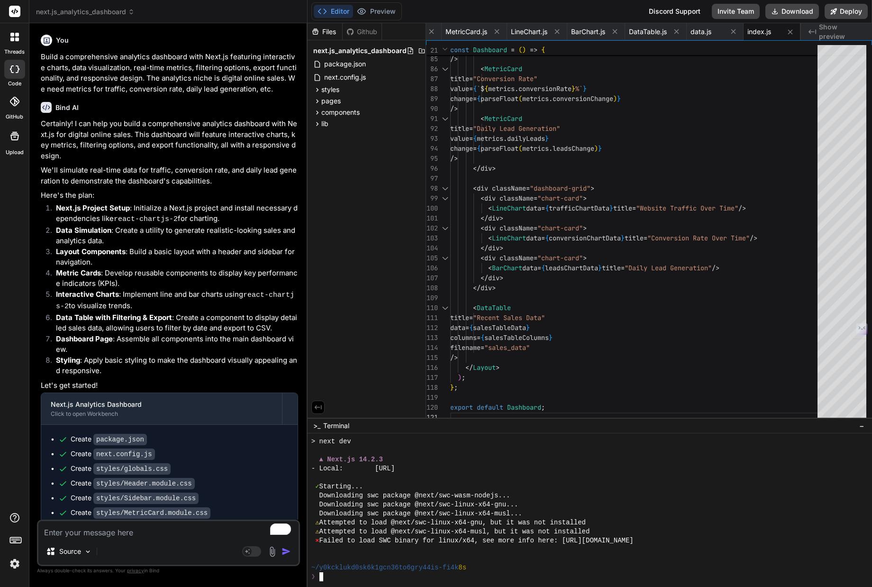
click at [646, 429] on div "✓ Starting..." at bounding box center [584, 486] width 547 height 9
click at [370, 429] on div at bounding box center [584, 549] width 547 height 9
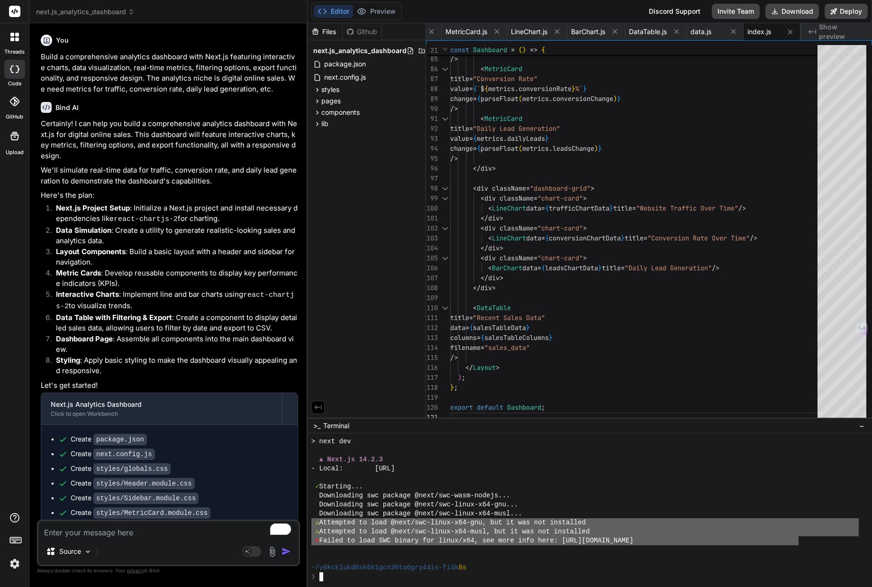
drag, startPoint x: 772, startPoint y: 543, endPoint x: 311, endPoint y: 518, distance: 461.6
click at [311, 429] on div "FFFFFFFFFFFFFFFFFFFFFFFFFFFFFFFF ⨯⨯⨯⨯⨯⨯⨯⨯⨯⨯⨯⨯⨯⨯⨯⨯⨯⨯⨯⨯⨯⨯⨯⨯⨯⨯⨯⨯⨯⨯⨯⨯ > next dev ▲ …" at bounding box center [584, 509] width 547 height 144
click at [157, 429] on textarea "To enrich screen reader interactions, please activate Accessibility in Grammarl…" at bounding box center [168, 529] width 260 height 17
click at [92, 429] on textarea "encountered errors, please fix" at bounding box center [168, 529] width 260 height 17
click at [206, 429] on textarea "encountered these errors, please fix" at bounding box center [168, 529] width 260 height 17
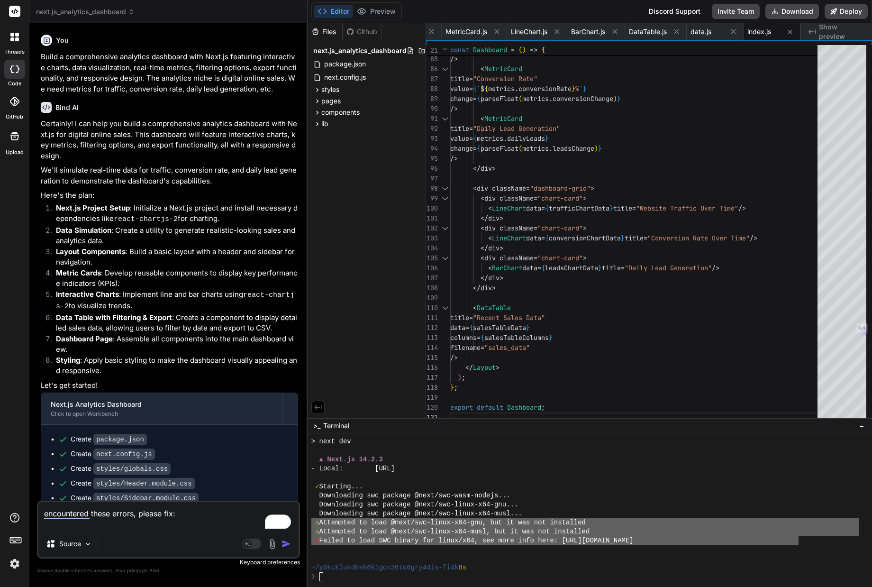
paste textarea "⚠ Attempted to load @next/swc-linux-x64-gnu, but it was not installed ⚠ Attempt…"
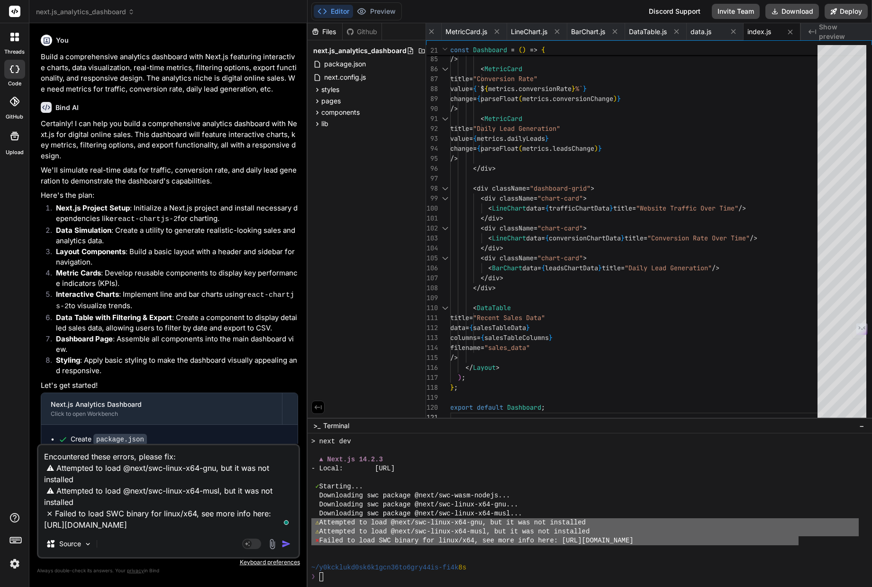
click at [284, 429] on img "button" at bounding box center [285, 543] width 9 height 9
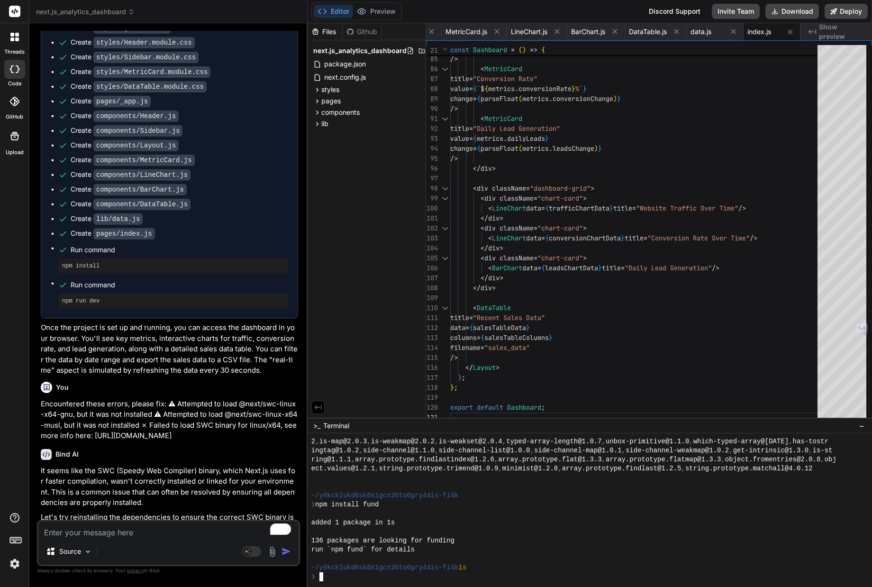
scroll to position [424, 0]
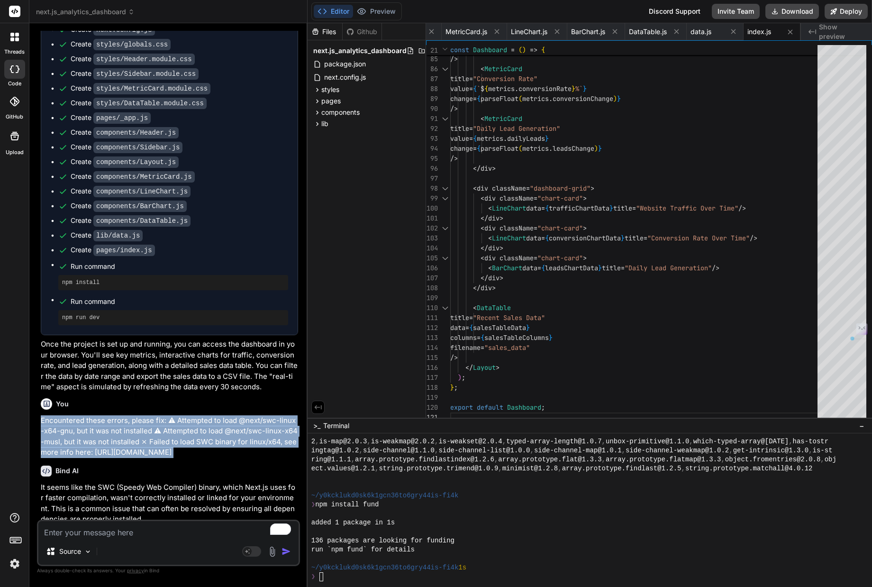
drag, startPoint x: 41, startPoint y: 411, endPoint x: 288, endPoint y: 453, distance: 250.3
click at [288, 429] on div "You Build a comprehensive analytics dashboard with Next.js featuring interactiv…" at bounding box center [169, 275] width 261 height 488
copy div "Encountered these errors, please fix: ⚠ Attempted to load @next/swc-linux-x64-g…"
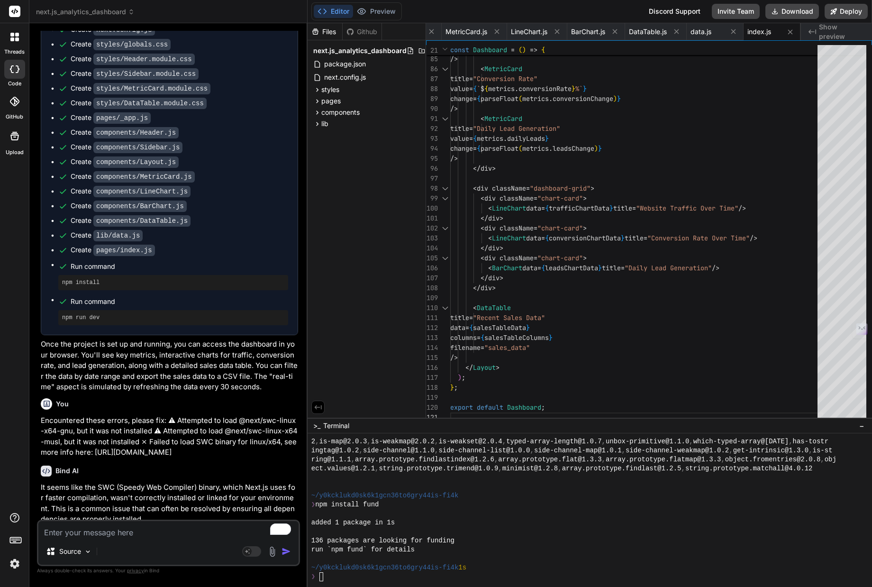
click at [159, 429] on textarea "To enrich screen reader interactions, please activate Accessibility in Grammarl…" at bounding box center [168, 529] width 260 height 17
paste textarea "Encountered these errors, please fix: ⚠ Attempted to load @next/swc-linux-x64-g…"
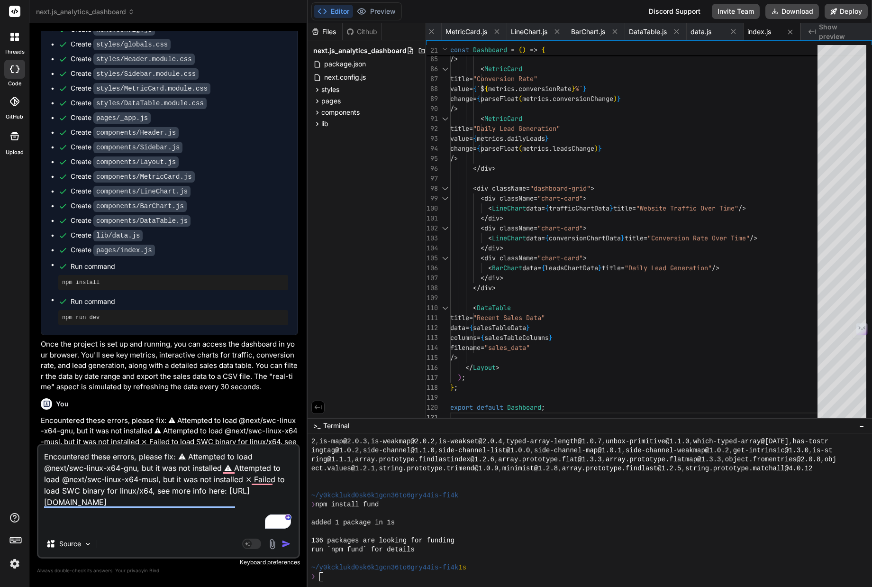
click at [43, 429] on textarea "Encountered these errors, please fix: ⚠ Attempted to load @next/swc-linux-x64-g…" at bounding box center [168, 487] width 260 height 85
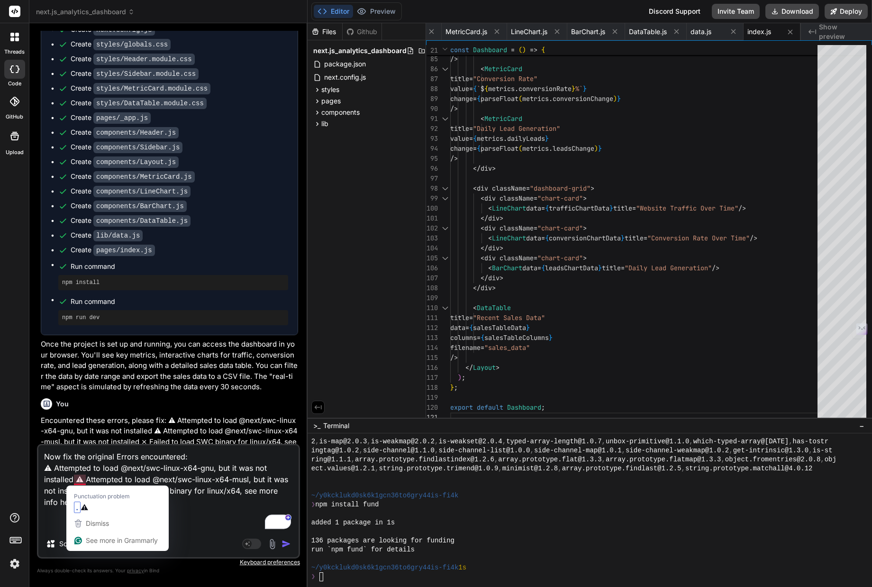
click at [77, 429] on textarea "Now fix the original Errors encountered: ⚠ Attempted to load @next/swc-linux-x6…" at bounding box center [168, 487] width 260 height 85
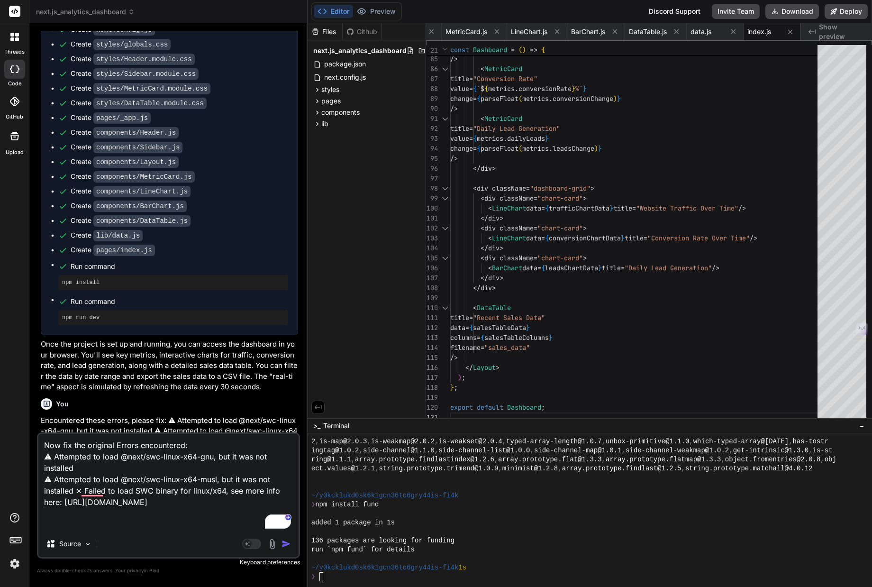
click at [75, 429] on textarea "Now fix the original Errors encountered: ⚠ Attempted to load @next/swc-linux-x6…" at bounding box center [168, 482] width 260 height 97
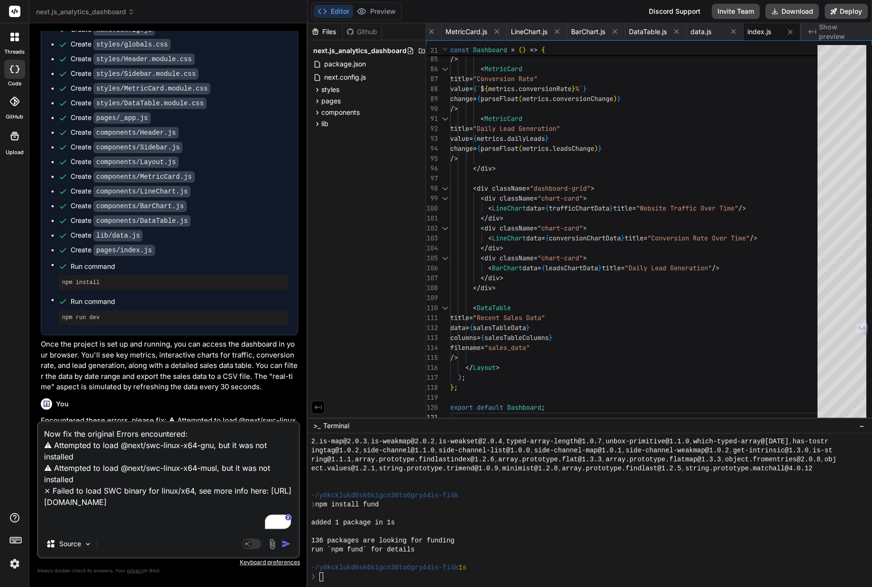
click at [287, 429] on img "button" at bounding box center [285, 543] width 9 height 9
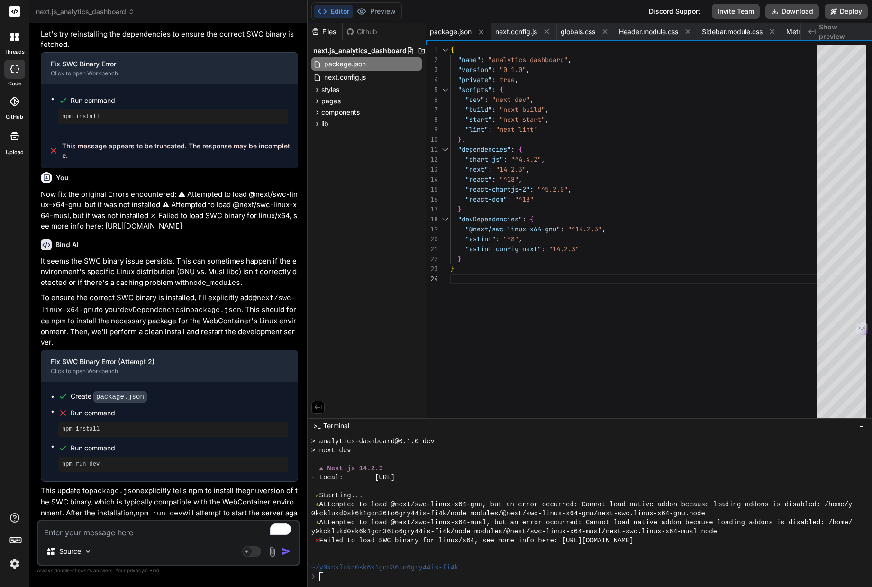
scroll to position [1413, 0]
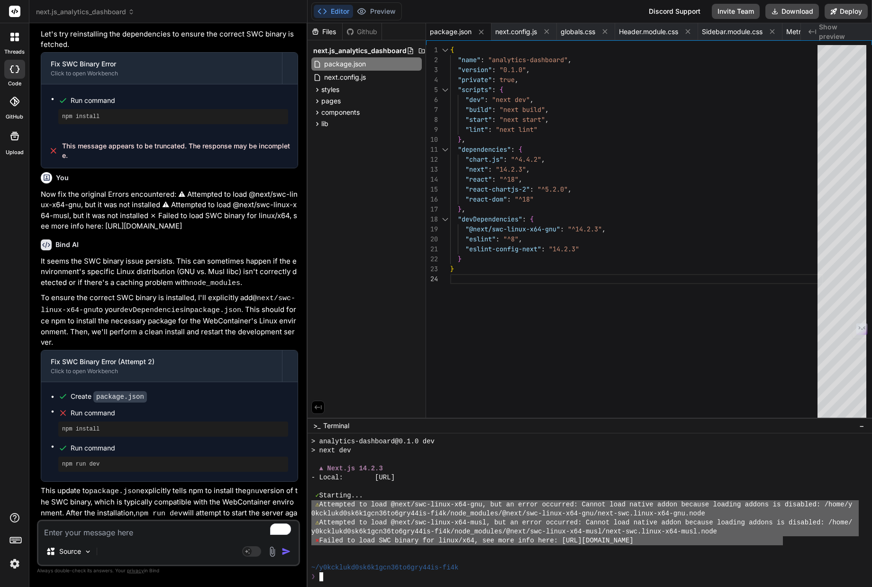
drag, startPoint x: 311, startPoint y: 503, endPoint x: 783, endPoint y: 544, distance: 473.2
click at [44, 429] on textarea "To enrich screen reader interactions, please activate Accessibility in Grammarl…" at bounding box center [168, 529] width 260 height 17
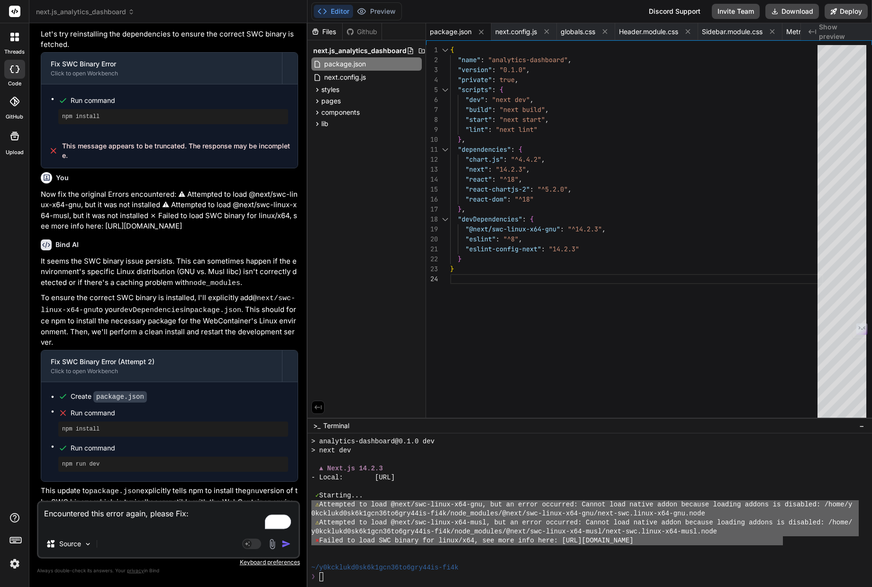
paste textarea "⚠ Attempted to load @next/swc-linux-x64-gnu, but an error occurred: Cannot load…"
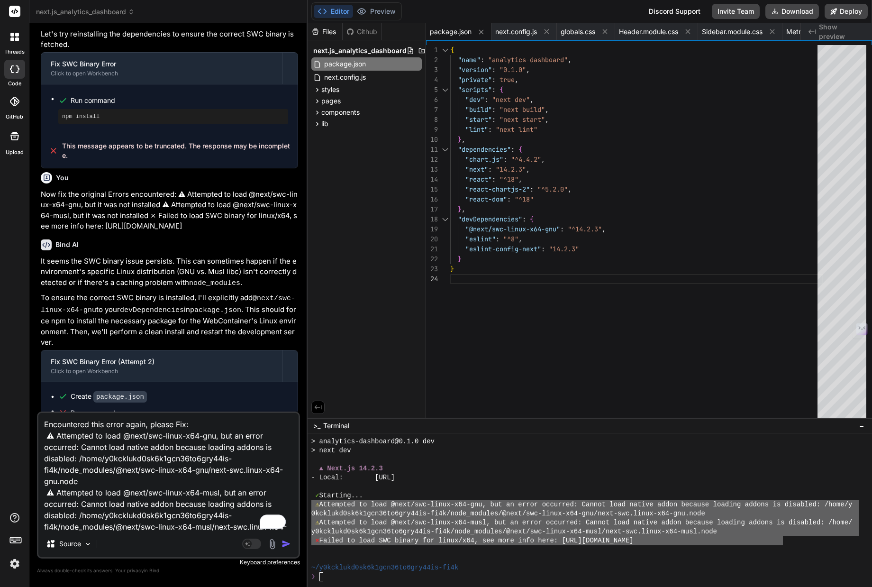
scroll to position [35, 0]
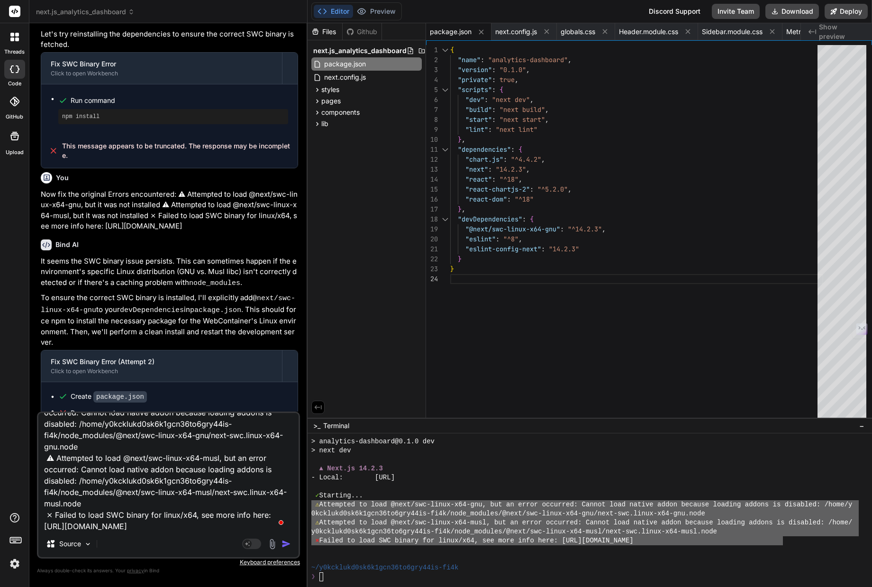
click at [285, 429] on img "button" at bounding box center [285, 543] width 9 height 9
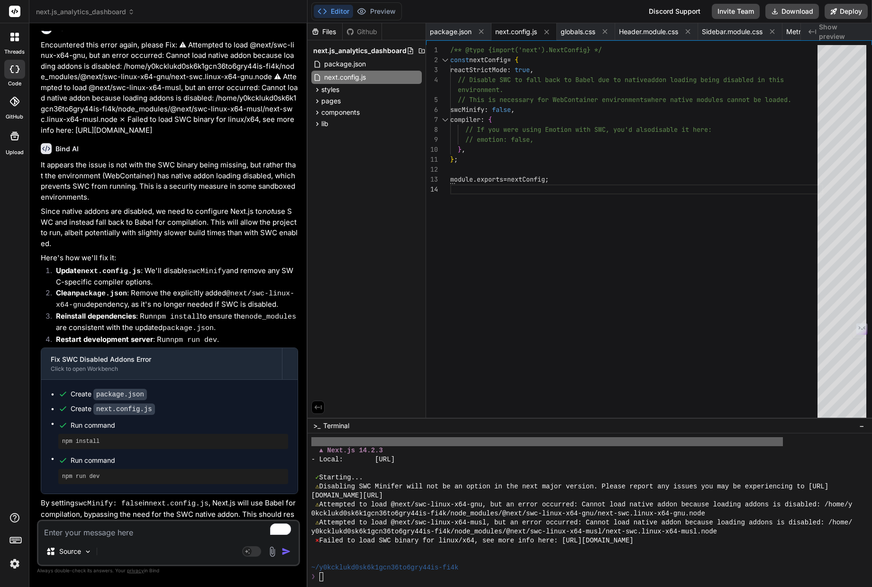
scroll to position [1441, 0]
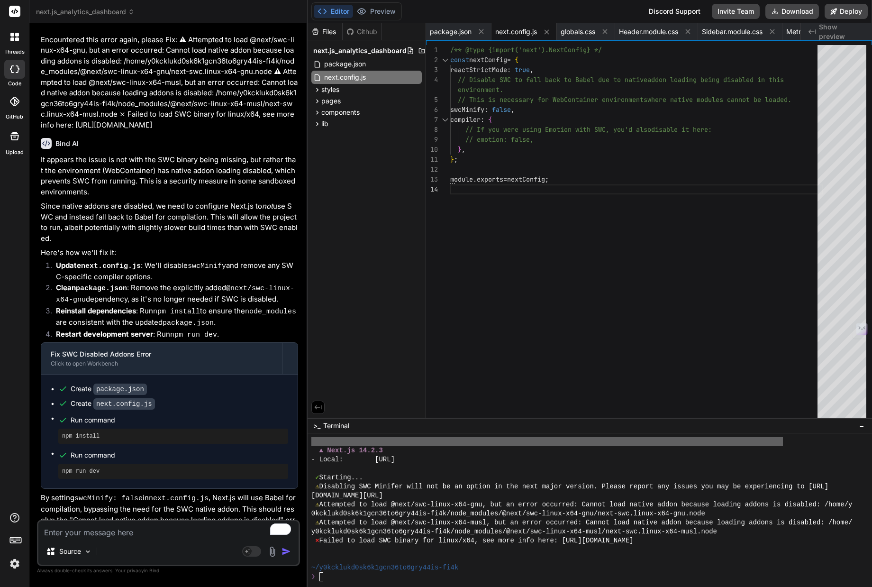
click at [191, 429] on div "Source Agent Mode. When this toggle is activated, AI automatically makes decisi…" at bounding box center [168, 542] width 263 height 46
click at [128, 429] on textarea "To enrich screen reader interactions, please activate Accessibility in Grammarl…" at bounding box center [168, 529] width 260 height 17
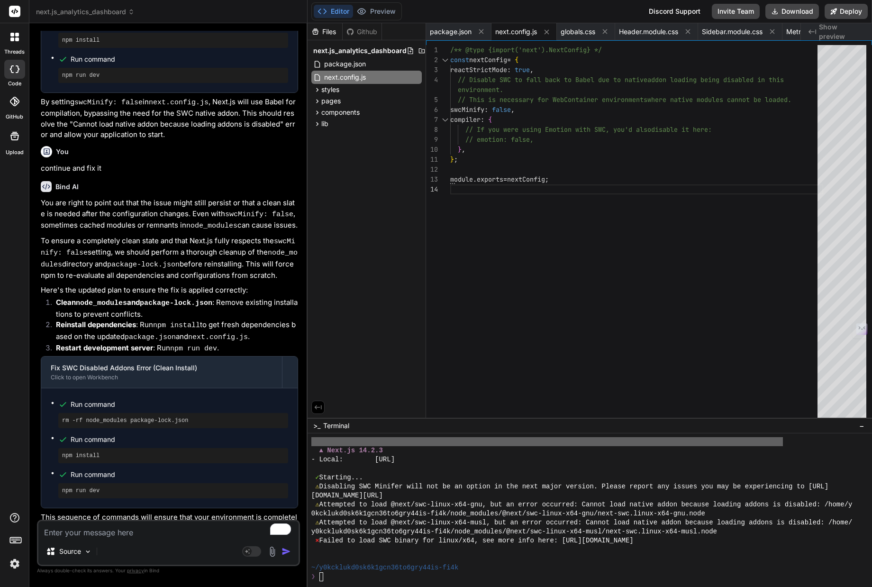
scroll to position [1837, 0]
drag, startPoint x: 203, startPoint y: 396, endPoint x: 61, endPoint y: 393, distance: 141.7
click at [61, 412] on div "rm -rf node_modules package-lock.json" at bounding box center [173, 419] width 230 height 15
copy pre "rm -rf node_modules package-lock.json"
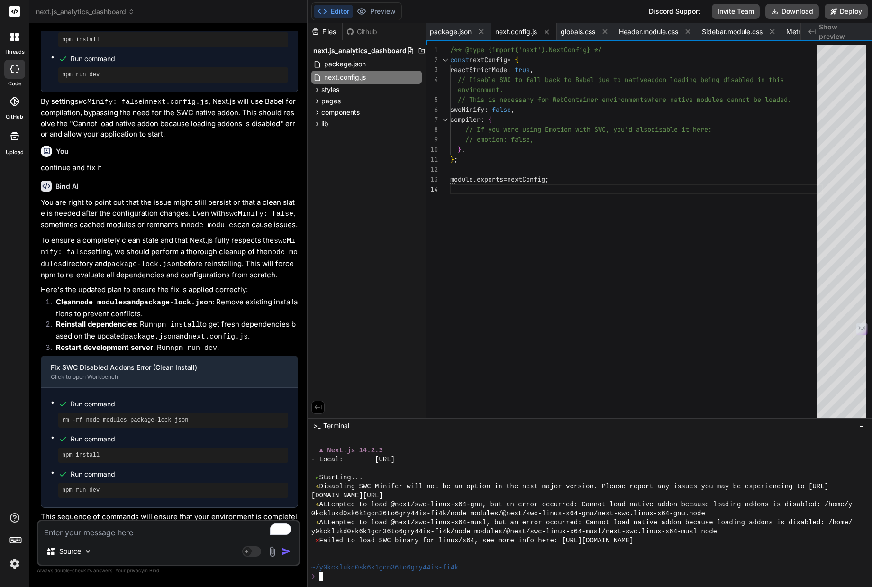
click at [351, 429] on div "❯" at bounding box center [584, 576] width 547 height 9
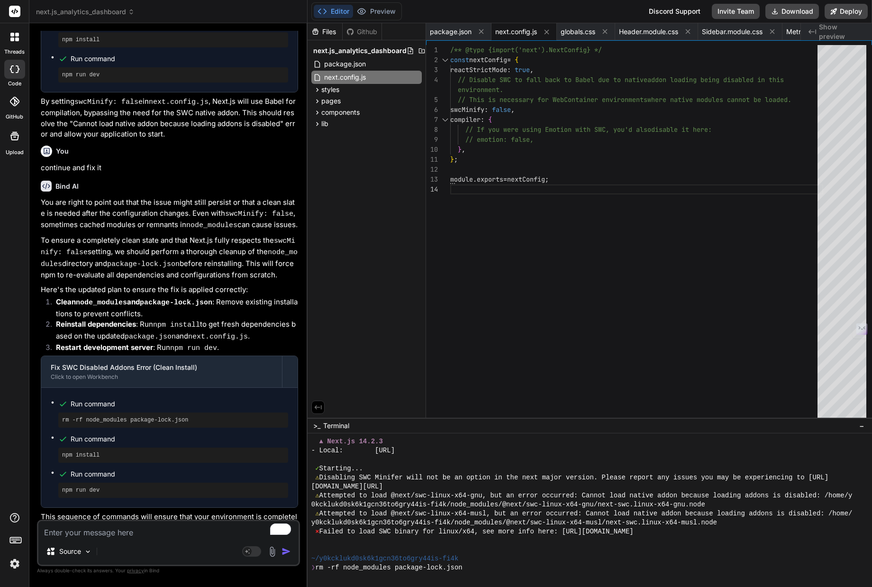
scroll to position [2286, 0]
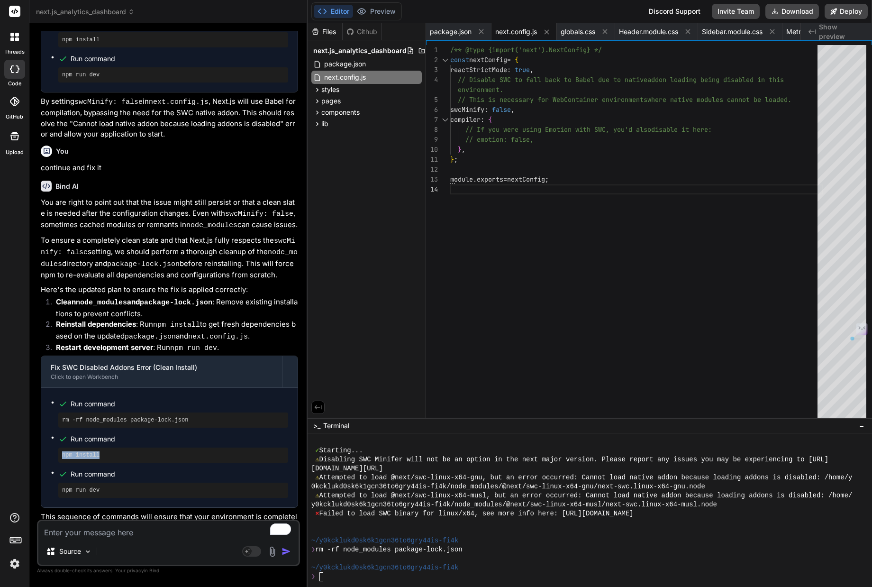
drag, startPoint x: 130, startPoint y: 430, endPoint x: 52, endPoint y: 424, distance: 78.9
click at [52, 425] on ul "Run command rm -rf node_modules package-lock.json Run command npm install Run c…" at bounding box center [169, 447] width 237 height 100
drag, startPoint x: 107, startPoint y: 428, endPoint x: 34, endPoint y: 421, distance: 73.8
click at [34, 421] on div "Bind AI Web Search Created with Pixso. Code Generator You Build a comprehensive…" at bounding box center [168, 304] width 278 height 563
copy pre "npm install"
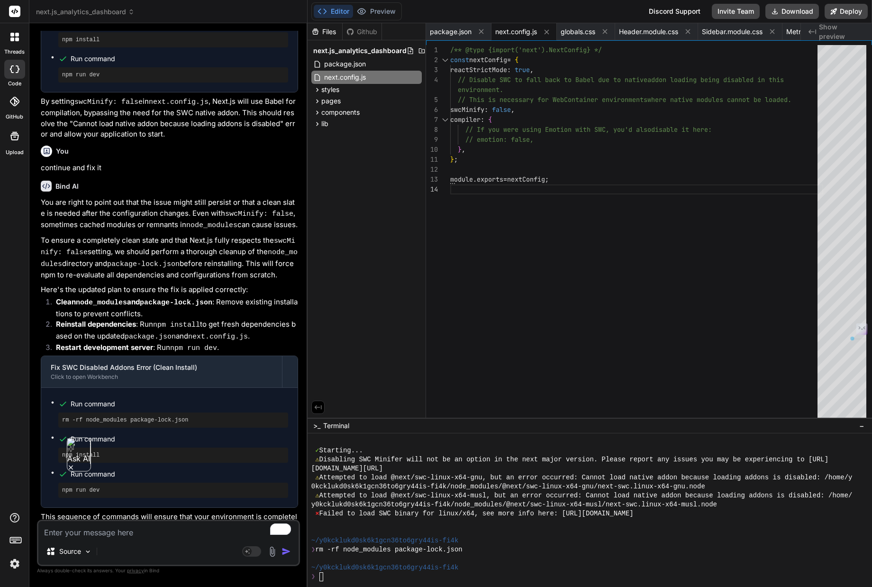
click at [333, 429] on div at bounding box center [589, 510] width 564 height 154
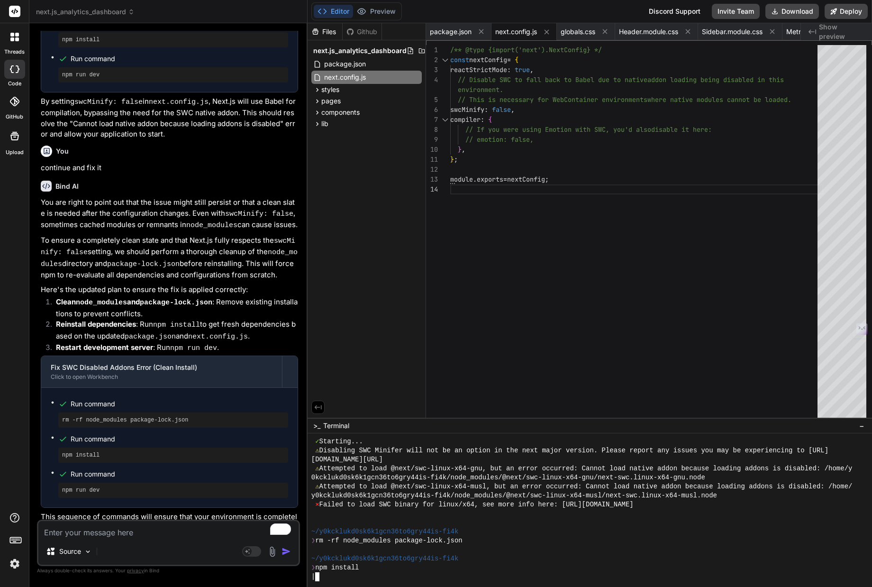
scroll to position [2295, 0]
click at [104, 429] on pre "npm run dev" at bounding box center [173, 490] width 222 height 8
drag, startPoint x: 104, startPoint y: 464, endPoint x: 55, endPoint y: 460, distance: 49.0
click at [56, 429] on ul "Run command rm -rf node_modules package-lock.json Run command npm install Run c…" at bounding box center [169, 447] width 237 height 100
copy pre "npm run dev"
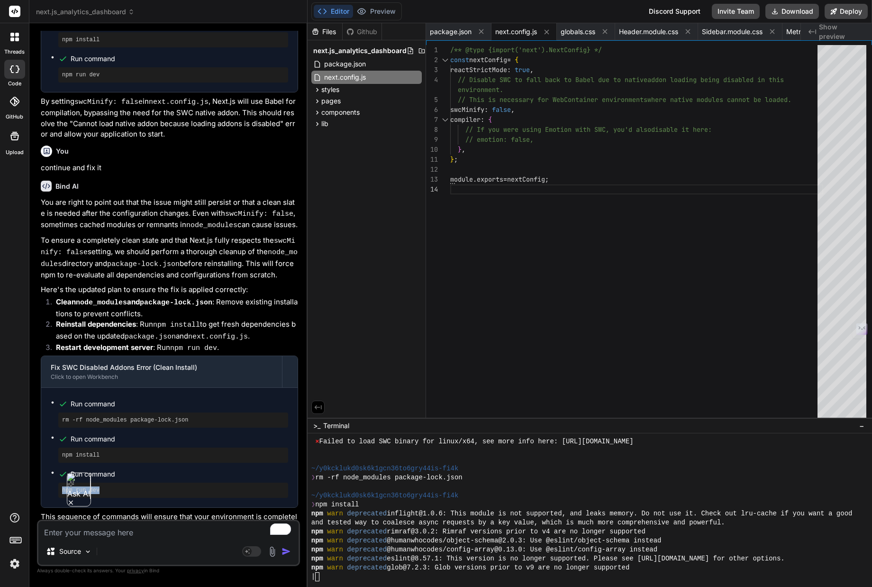
scroll to position [2421, 0]
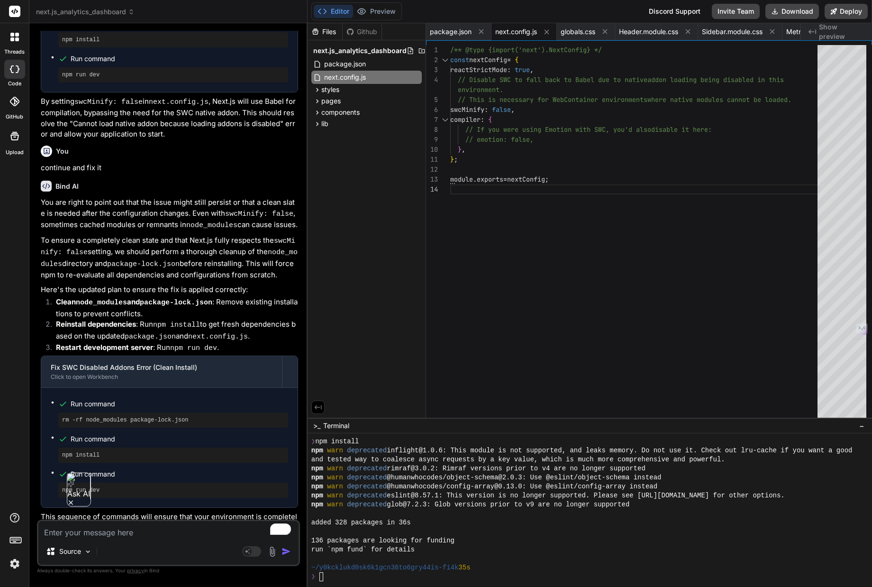
click at [338, 429] on div "❯" at bounding box center [584, 576] width 547 height 9
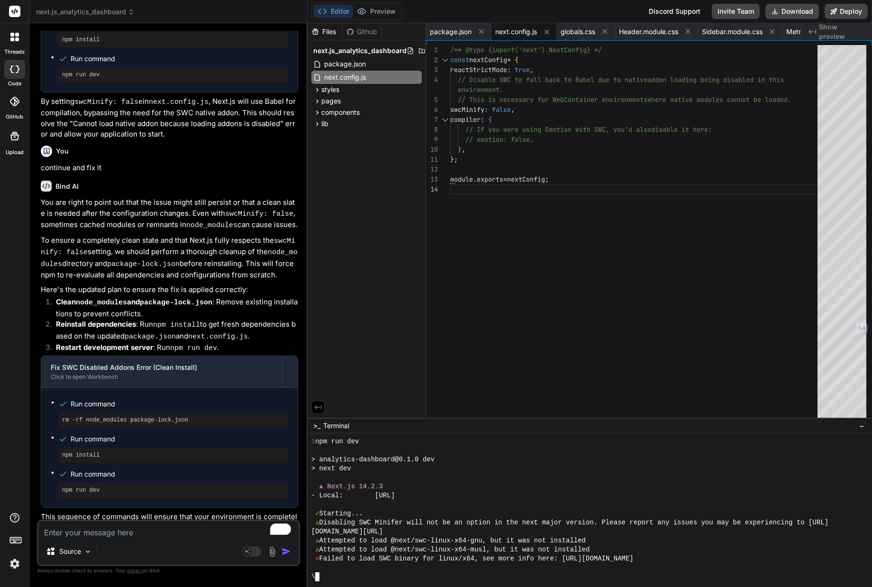
scroll to position [2574, 0]
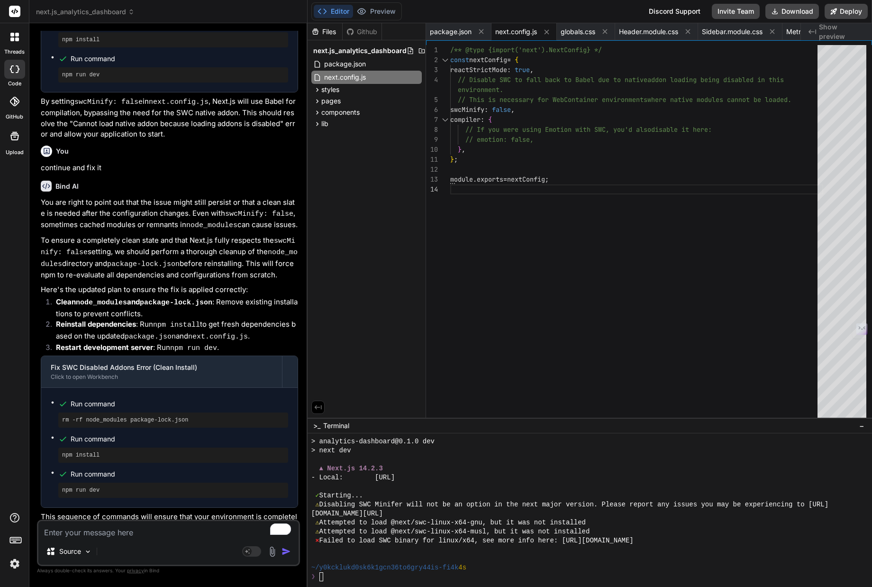
click at [15, 69] on icon at bounding box center [14, 69] width 9 height 8
click at [15, 67] on icon at bounding box center [14, 69] width 9 height 8
click at [14, 9] on rect at bounding box center [14, 11] width 11 height 11
click at [11, 68] on icon at bounding box center [14, 69] width 9 height 8
click at [15, 69] on icon at bounding box center [14, 69] width 9 height 8
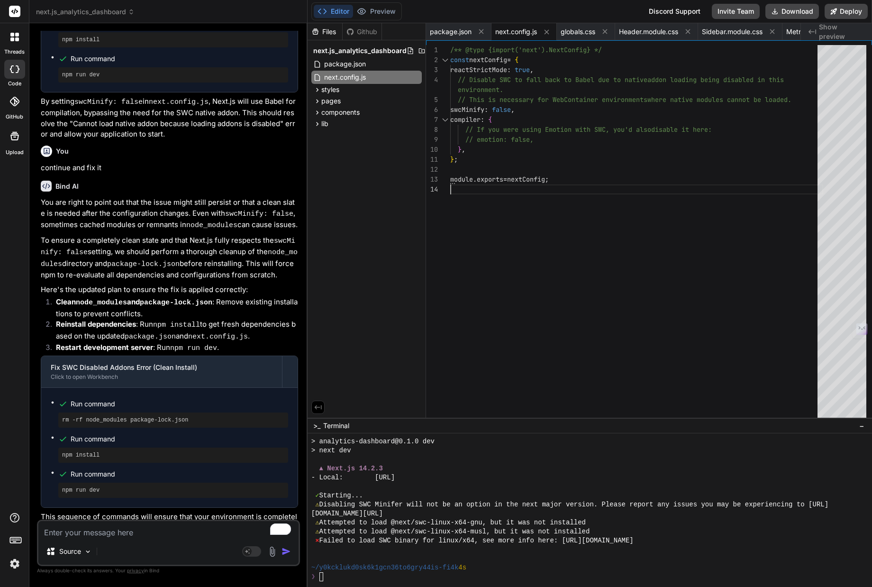
drag, startPoint x: 692, startPoint y: 279, endPoint x: 690, endPoint y: 265, distance: 14.3
click at [667, 275] on div "/** @type {import('next').NextConfig} */ const nextConfig = { reactStrictMode :…" at bounding box center [636, 233] width 373 height 377
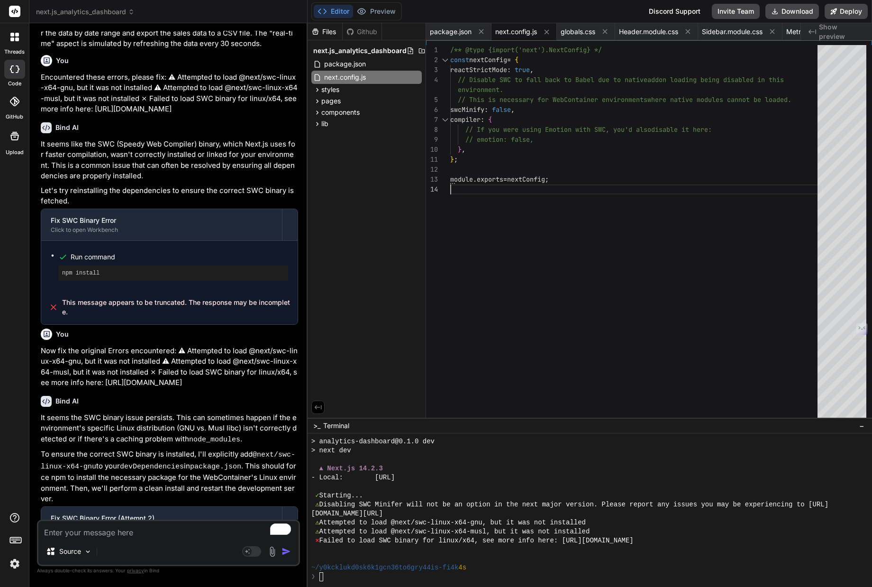
scroll to position [765, 0]
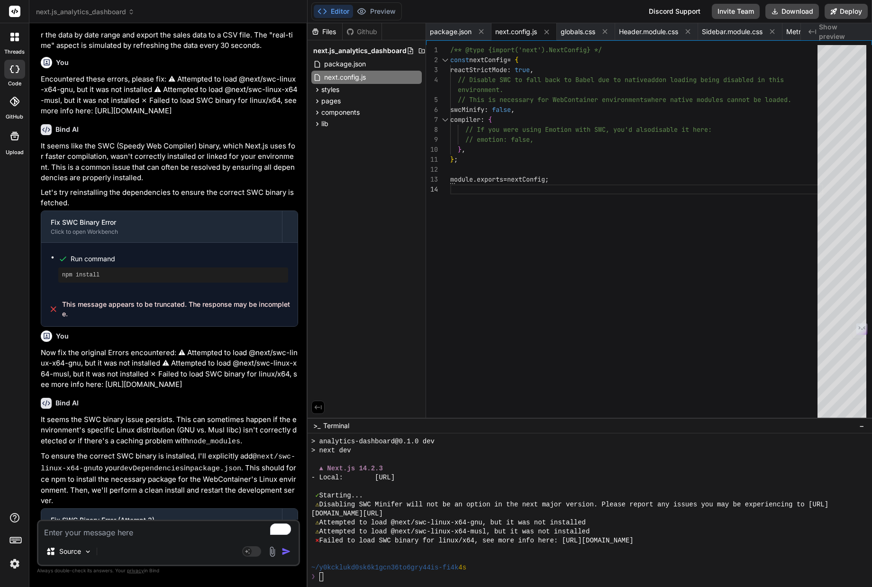
click at [16, 101] on icon at bounding box center [13, 101] width 9 height 9
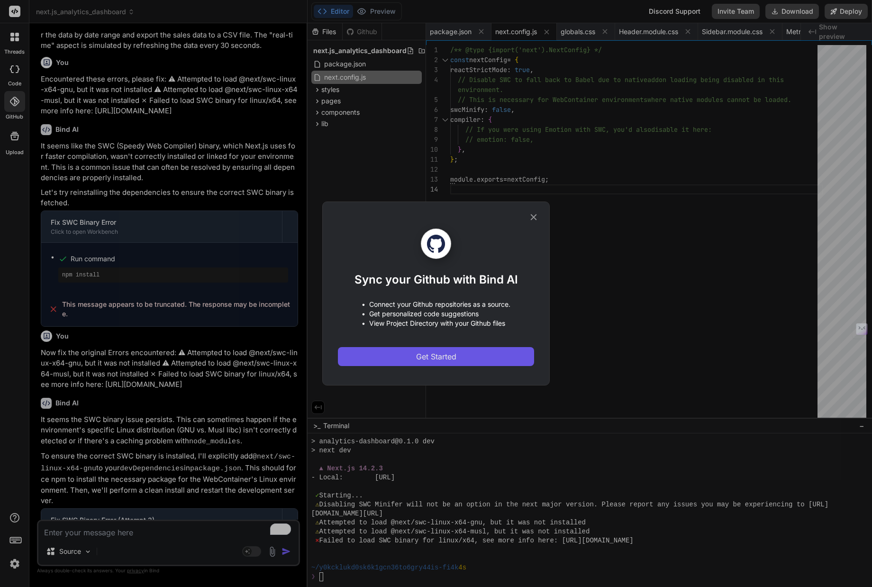
click at [445, 356] on span "Get Started" at bounding box center [436, 356] width 40 height 11
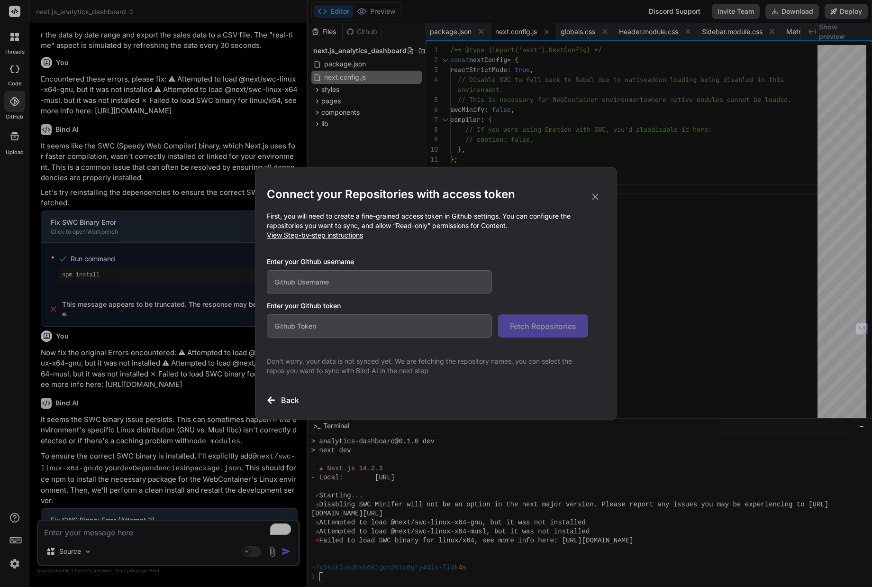
click at [337, 280] on input "text" at bounding box center [379, 281] width 225 height 23
click at [594, 197] on icon at bounding box center [595, 197] width 6 height 6
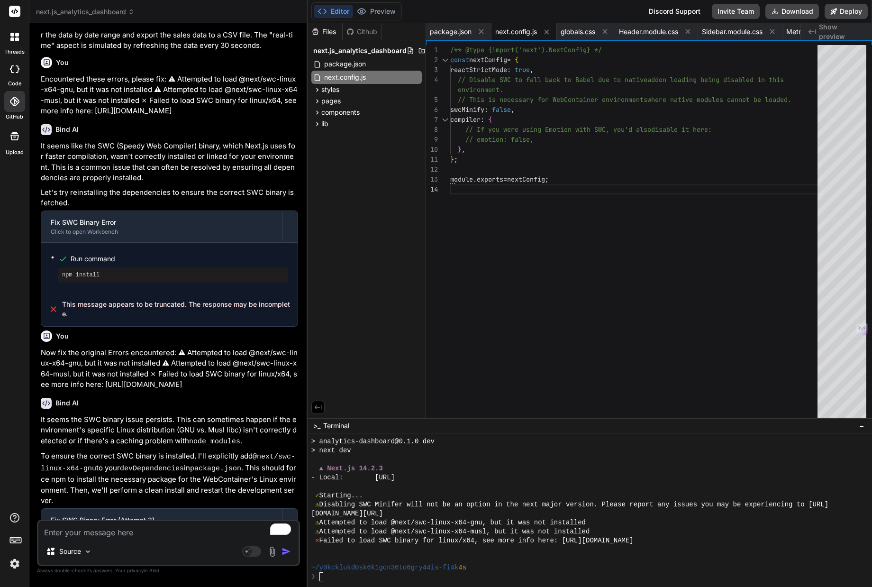
click at [15, 11] on rect at bounding box center [14, 11] width 11 height 11
click at [11, 37] on icon at bounding box center [14, 37] width 9 height 9
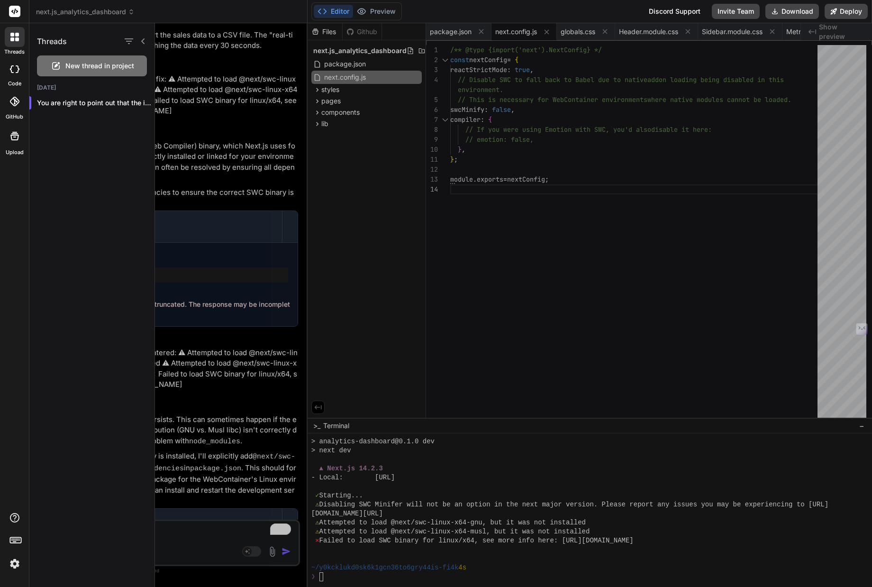
click at [11, 37] on icon at bounding box center [14, 37] width 9 height 9
click at [13, 12] on icon at bounding box center [14, 12] width 7 height 6
click at [289, 335] on div at bounding box center [513, 304] width 717 height 563
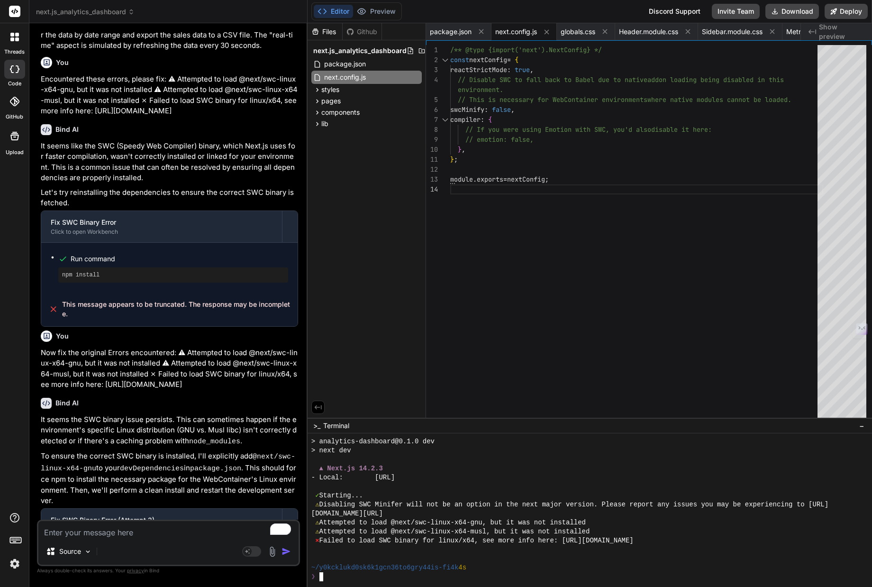
click at [544, 429] on div "❯" at bounding box center [584, 576] width 547 height 9
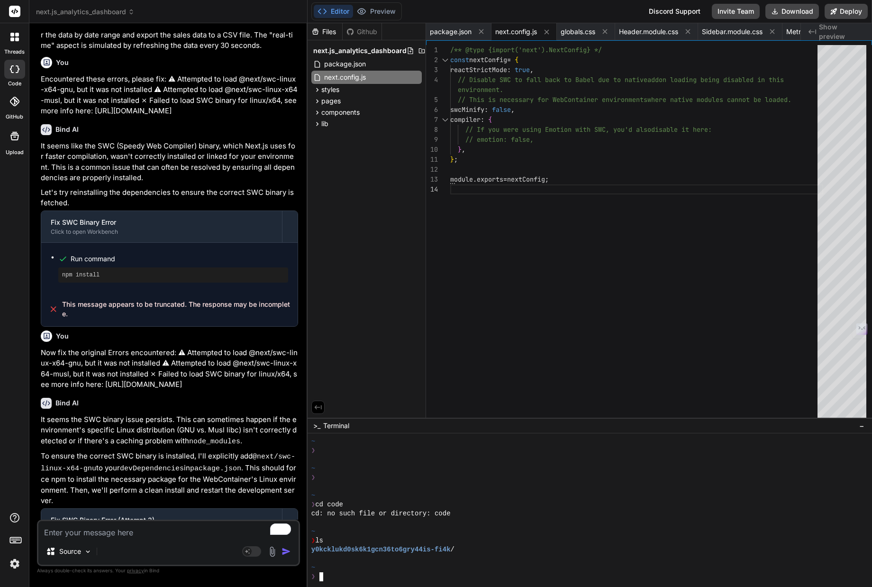
scroll to position [207, 0]
